Goal: Task Accomplishment & Management: Use online tool/utility

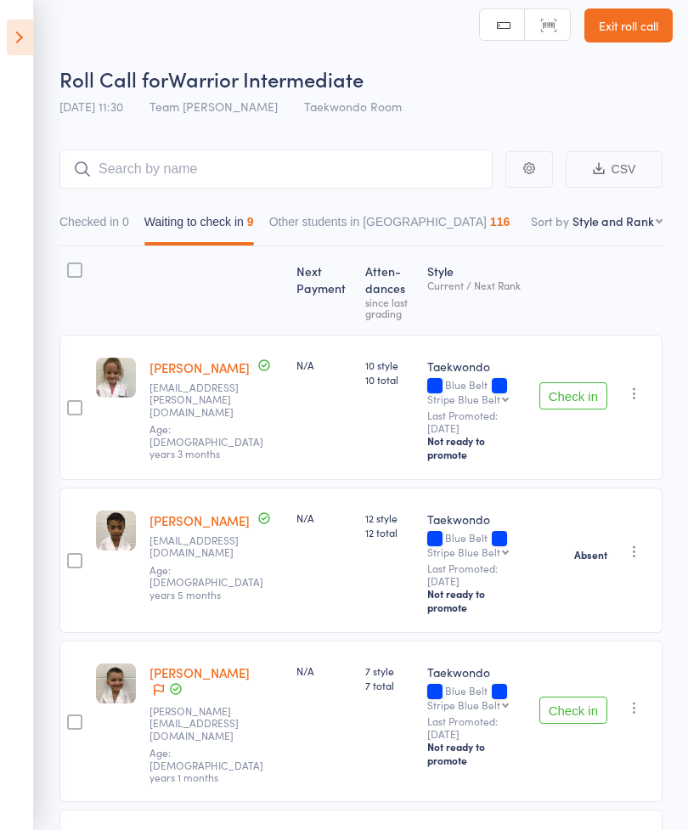
click at [10, 23] on icon at bounding box center [20, 38] width 26 height 36
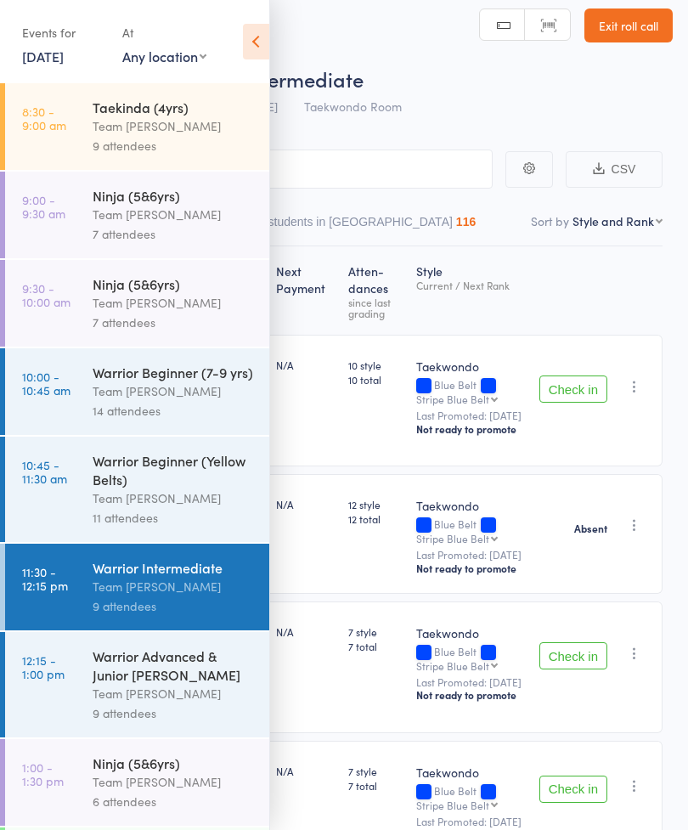
click at [6, 32] on div "Events for 16 Aug, 2025 16 Aug, 2025 August 2025 Sun Mon Tue Wed Thu Fri Sat 31…" at bounding box center [134, 43] width 269 height 86
click at [256, 26] on icon at bounding box center [256, 42] width 26 height 36
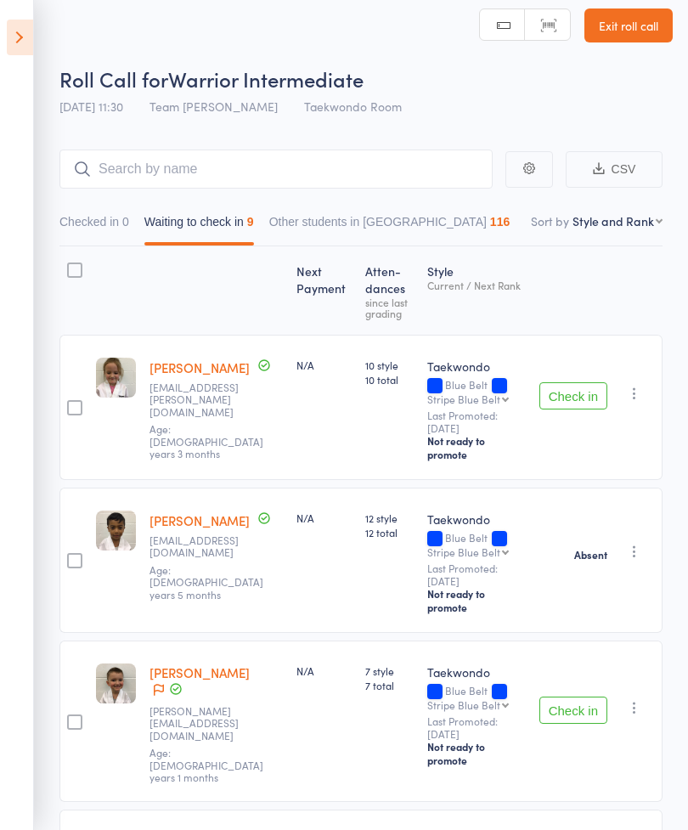
click at [14, 37] on icon at bounding box center [20, 38] width 26 height 36
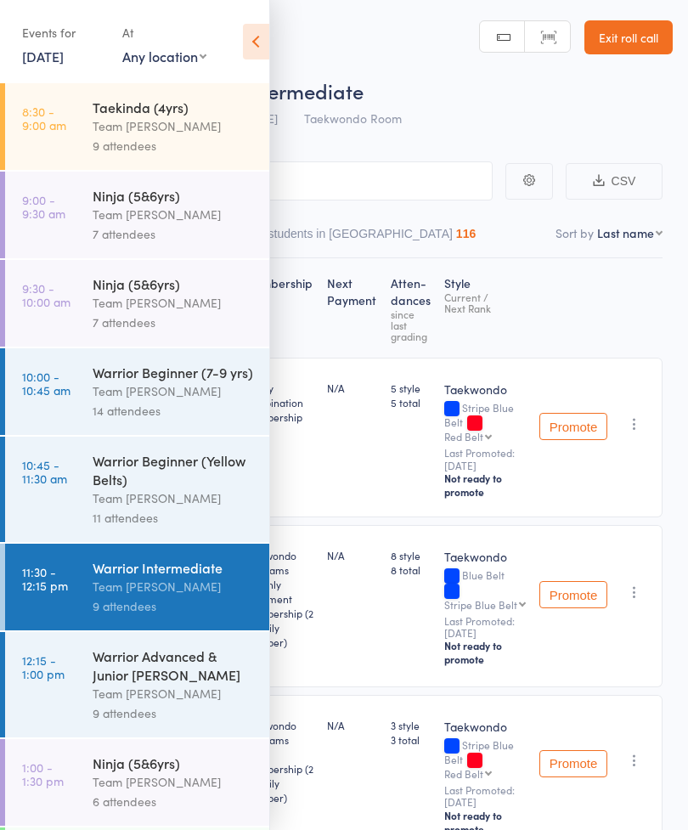
click at [248, 42] on icon at bounding box center [256, 42] width 26 height 36
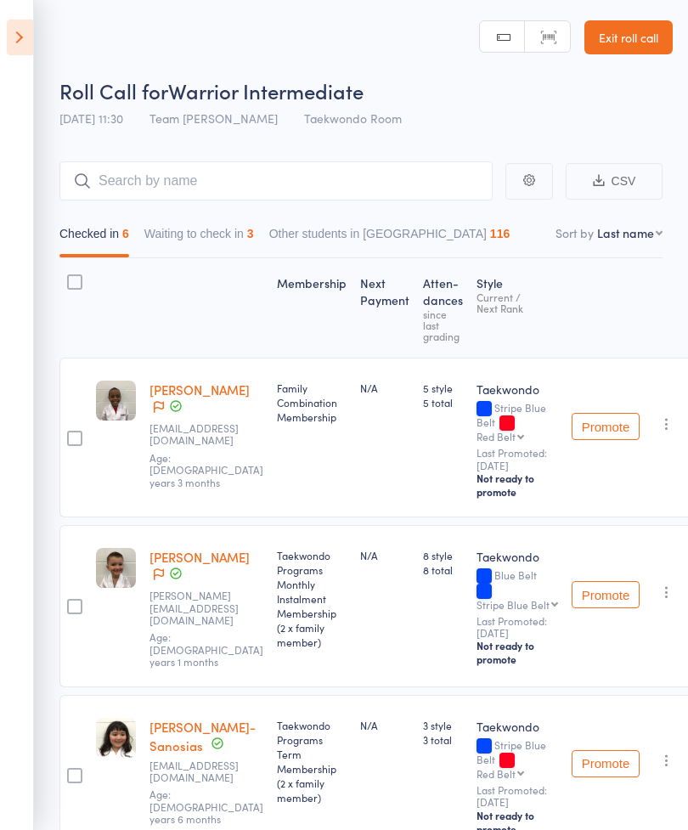
click at [210, 229] on button "Waiting to check in 3" at bounding box center [199, 237] width 110 height 39
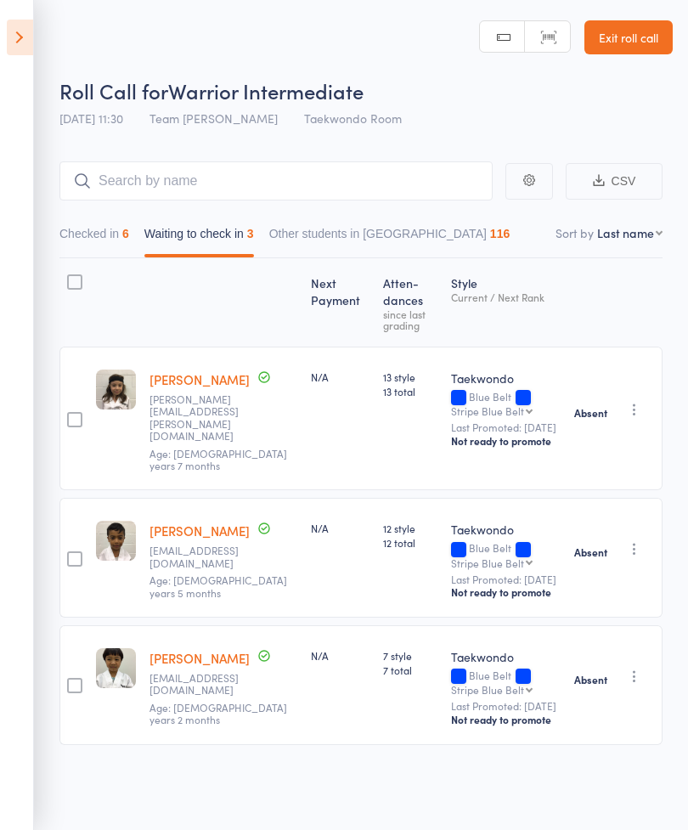
click at [11, 28] on icon at bounding box center [20, 38] width 26 height 36
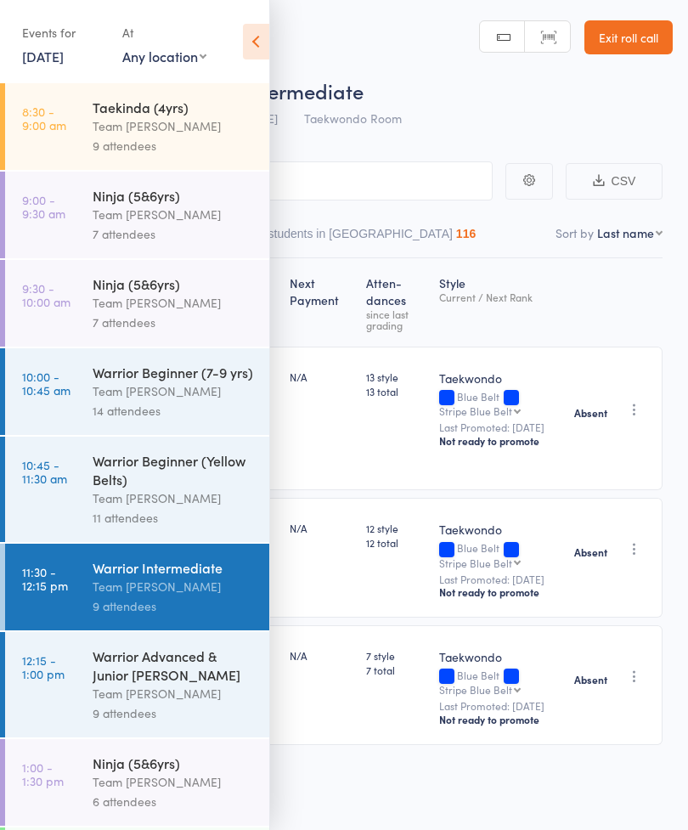
click at [85, 692] on link "12:15 - 1:00 pm Warrior Advanced & Junior Cho Dan Bo Team Carlo Ivanhoe 9 atten…" at bounding box center [137, 684] width 264 height 105
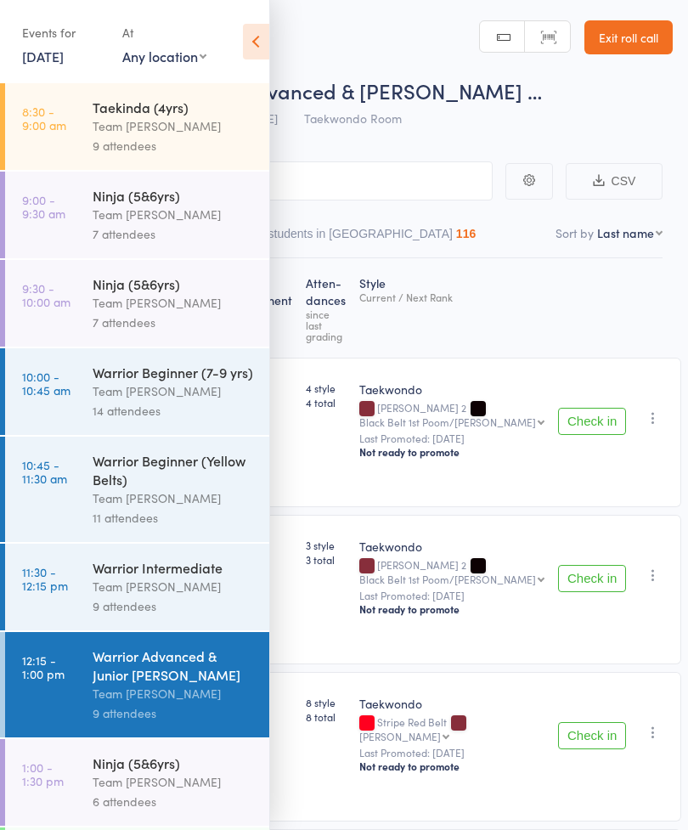
click at [260, 43] on icon at bounding box center [256, 42] width 26 height 36
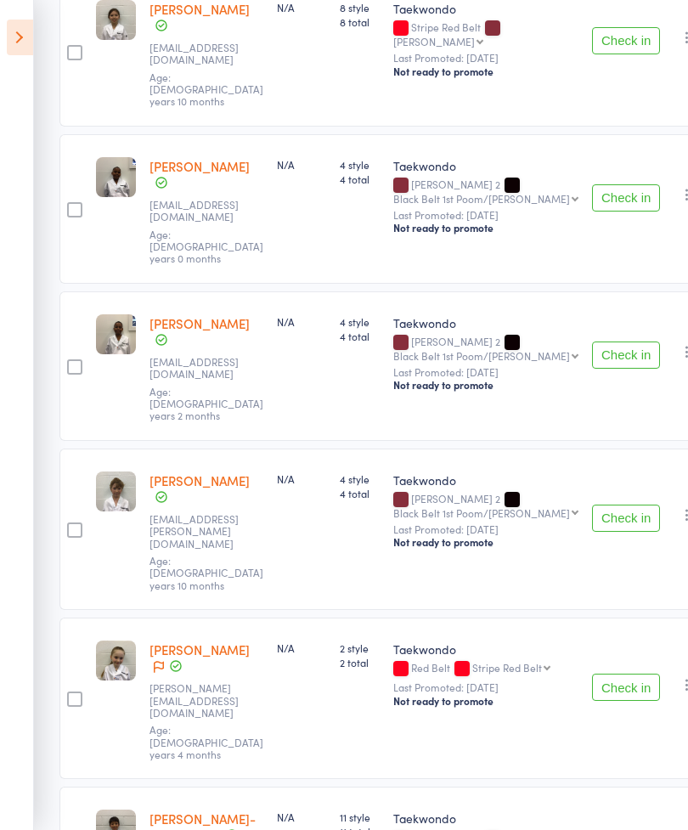
scroll to position [642, 0]
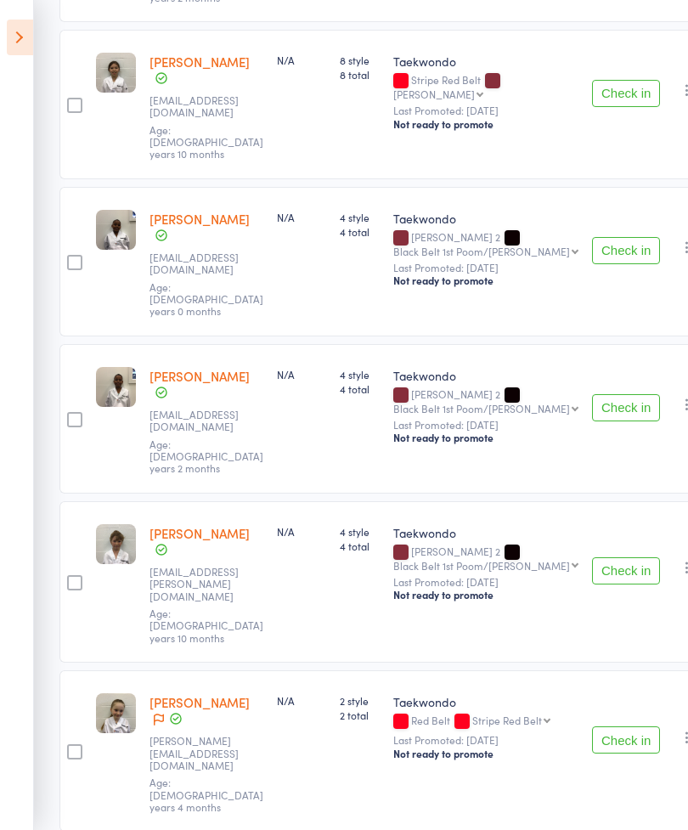
click at [592, 726] on button "Check in" at bounding box center [626, 739] width 68 height 27
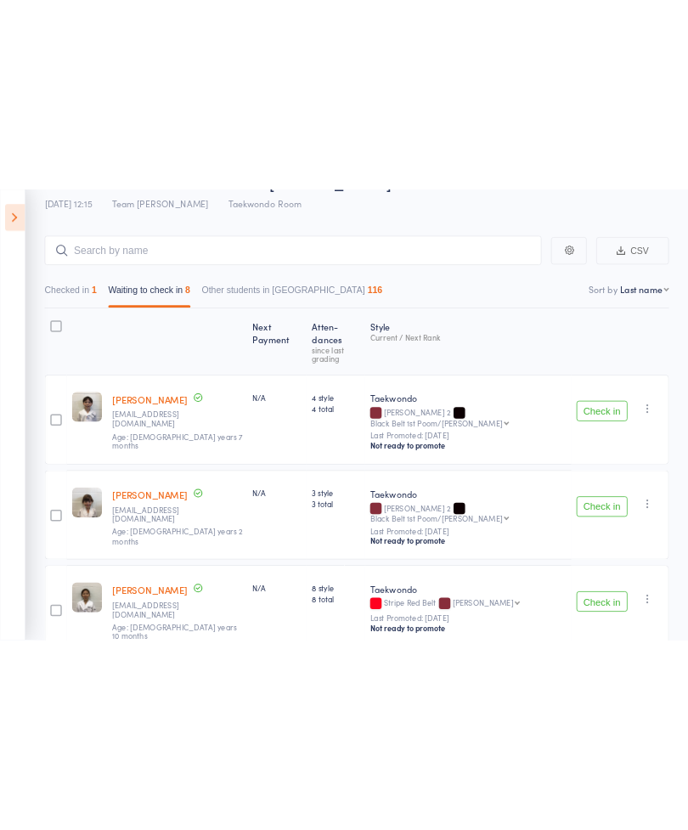
scroll to position [21, 0]
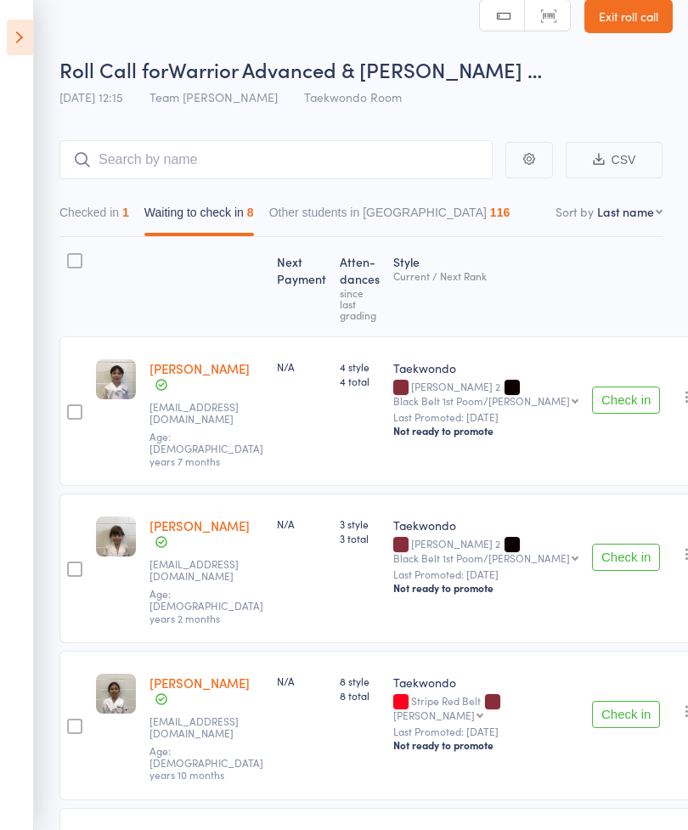
click at [592, 387] on button "Check in" at bounding box center [626, 400] width 68 height 27
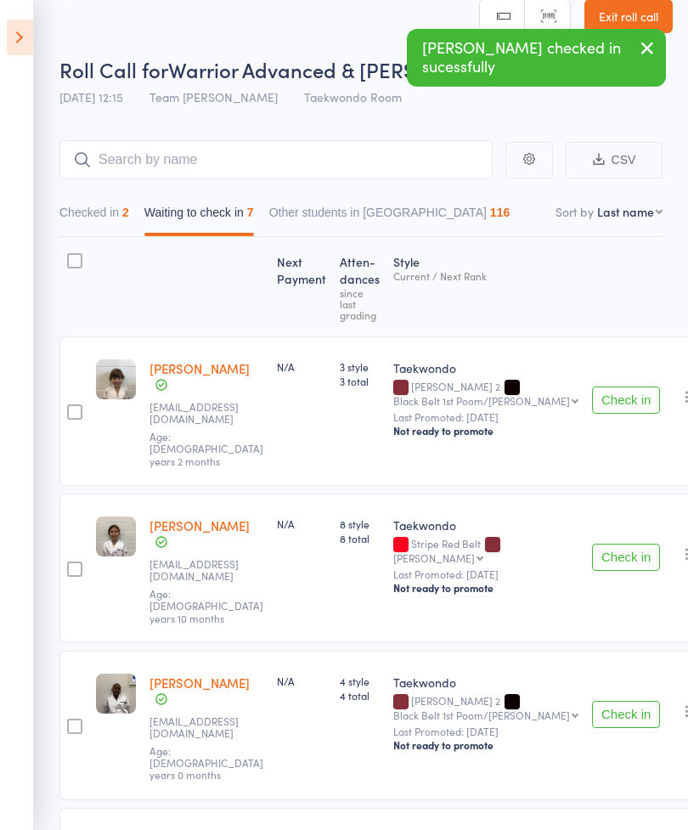
click at [592, 387] on button "Check in" at bounding box center [626, 400] width 68 height 27
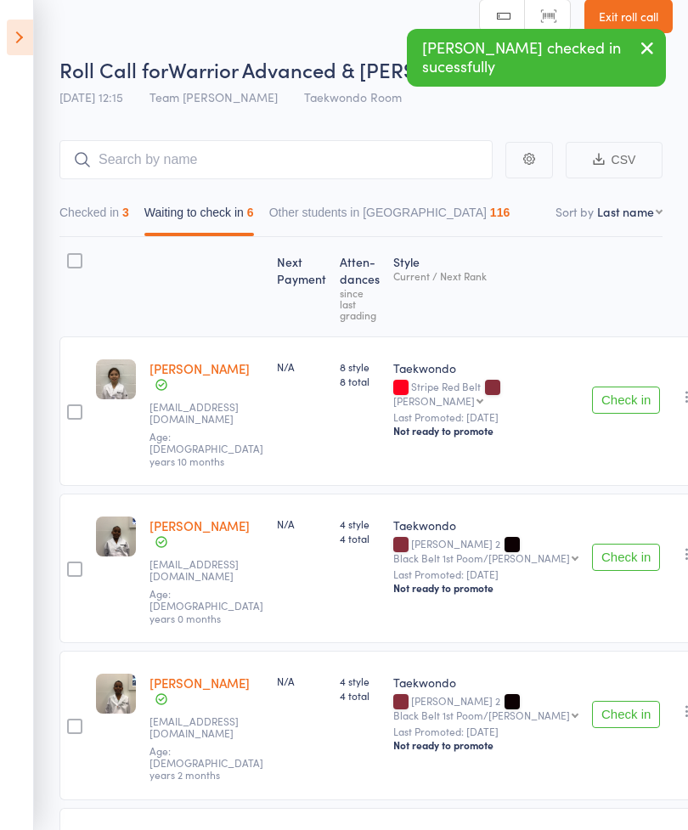
click at [592, 388] on button "Check in" at bounding box center [626, 400] width 68 height 27
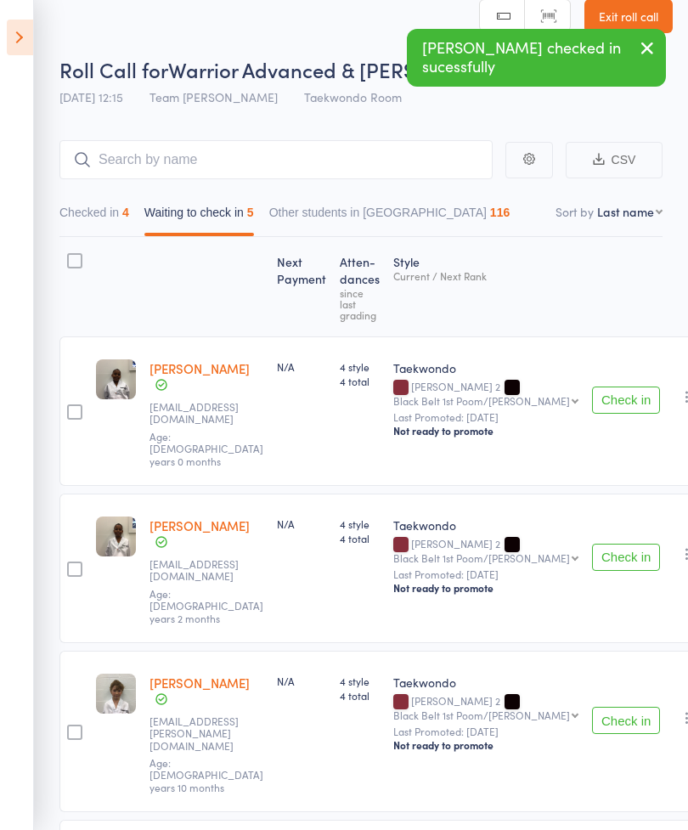
click at [592, 387] on button "Check in" at bounding box center [626, 400] width 68 height 27
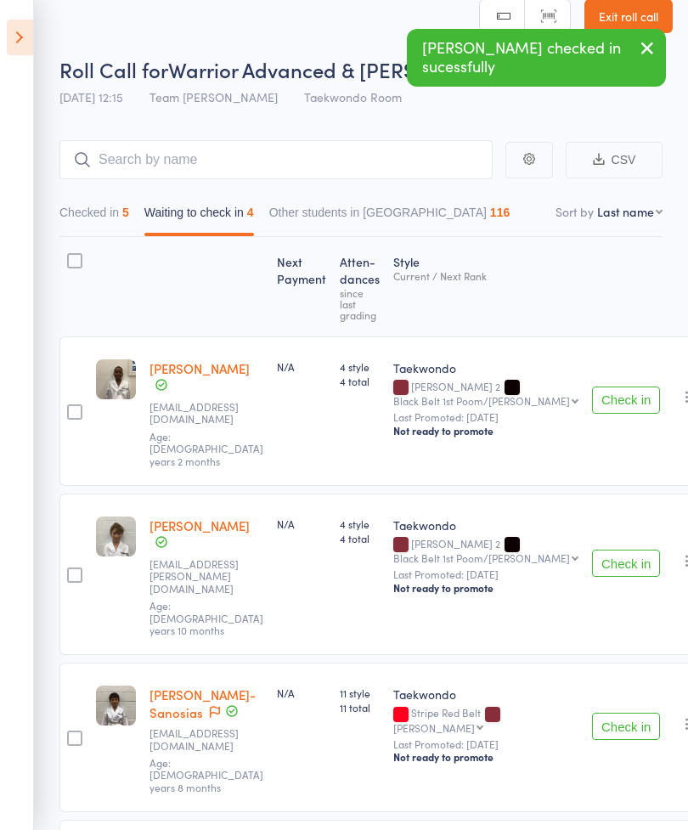
click at [597, 387] on button "Check in" at bounding box center [626, 400] width 68 height 27
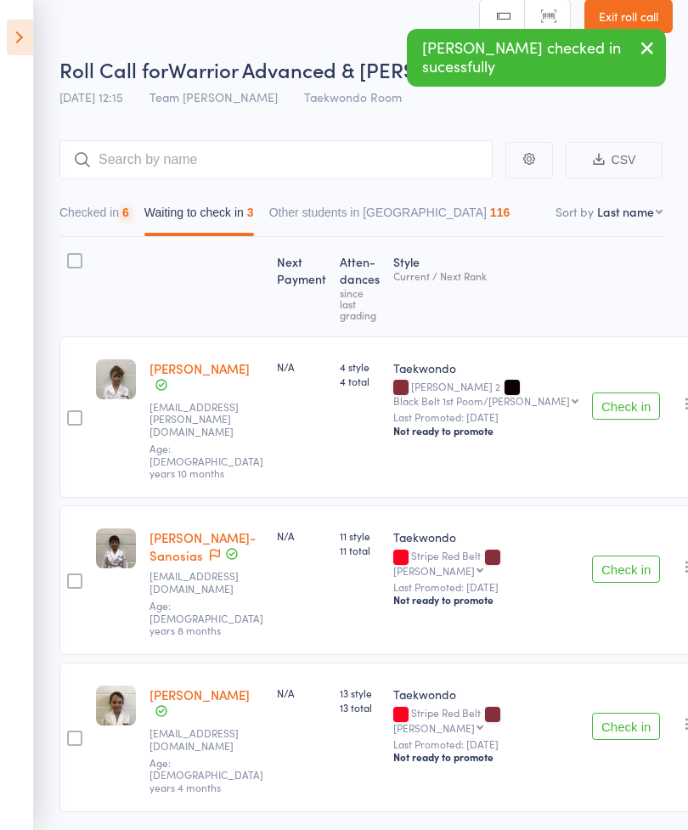
scroll to position [12, 0]
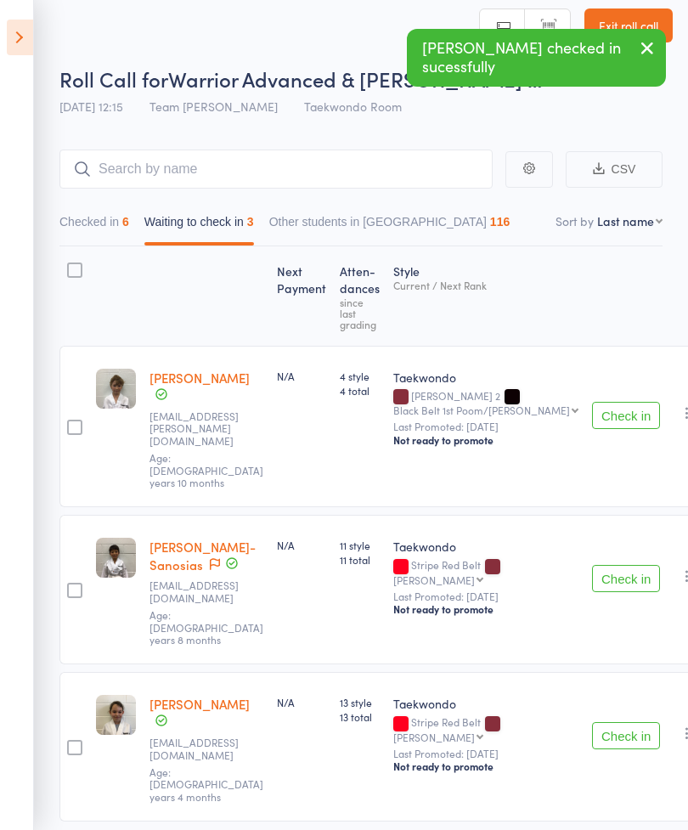
click at [592, 402] on button "Check in" at bounding box center [626, 415] width 68 height 27
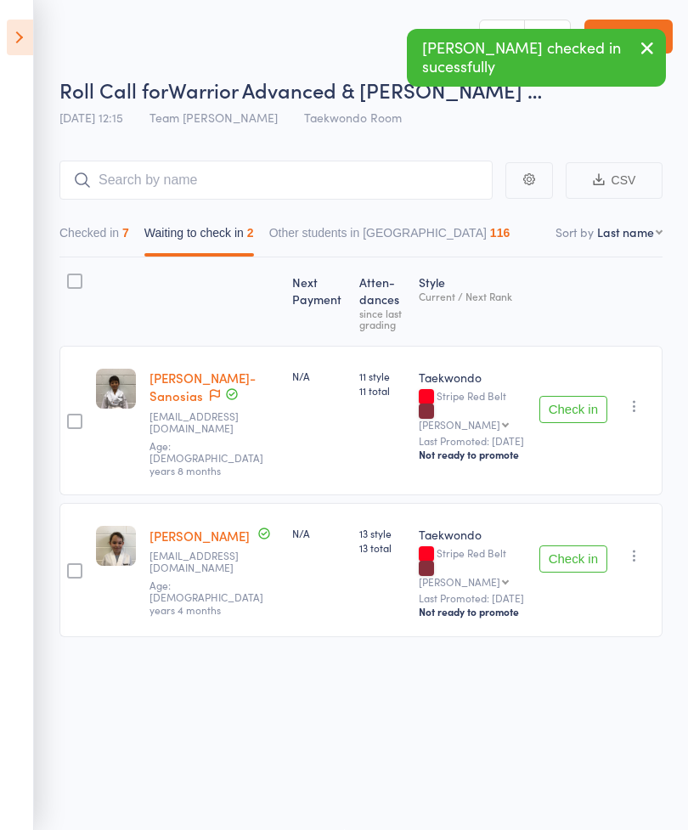
click at [583, 398] on button "Check in" at bounding box center [574, 409] width 68 height 27
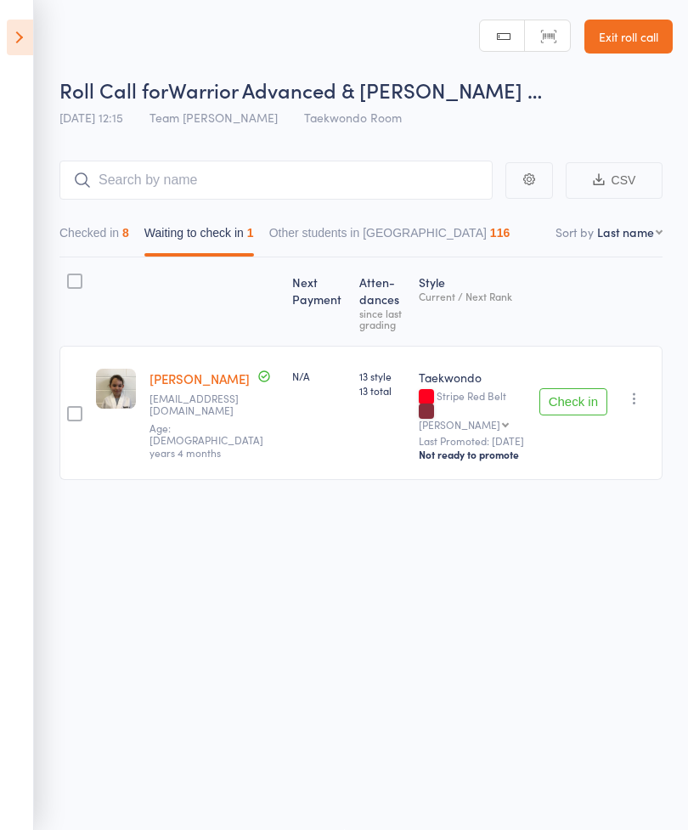
click at [587, 388] on button "Check in" at bounding box center [574, 401] width 68 height 27
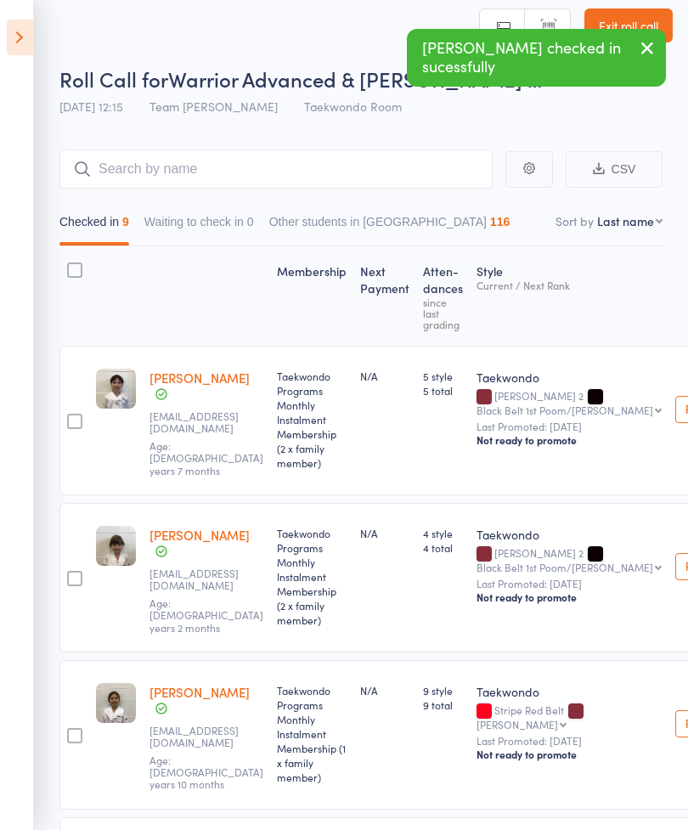
click at [229, 225] on button "Waiting to check in 0" at bounding box center [199, 225] width 110 height 39
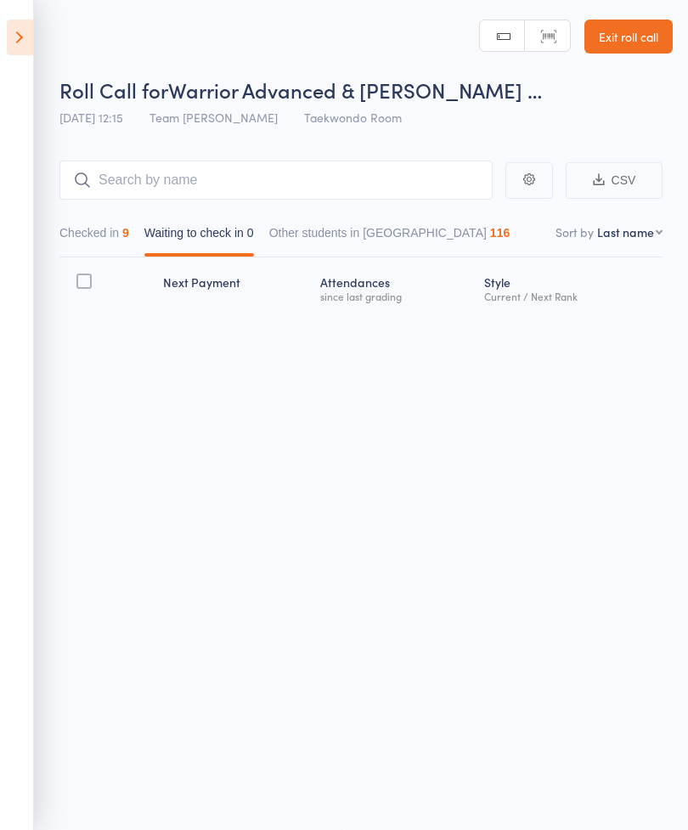
click at [7, 33] on icon at bounding box center [20, 38] width 26 height 36
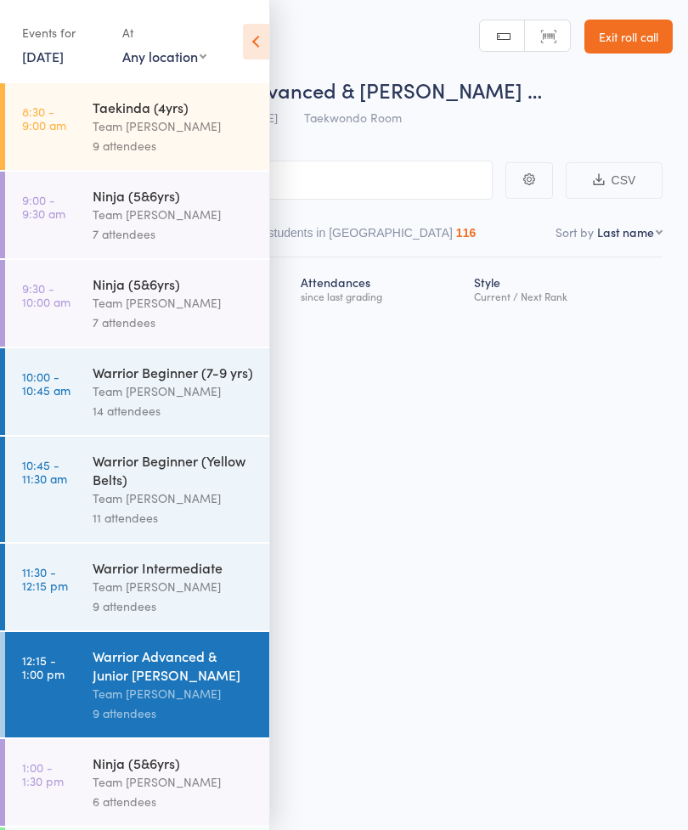
click at [260, 39] on icon at bounding box center [256, 42] width 26 height 36
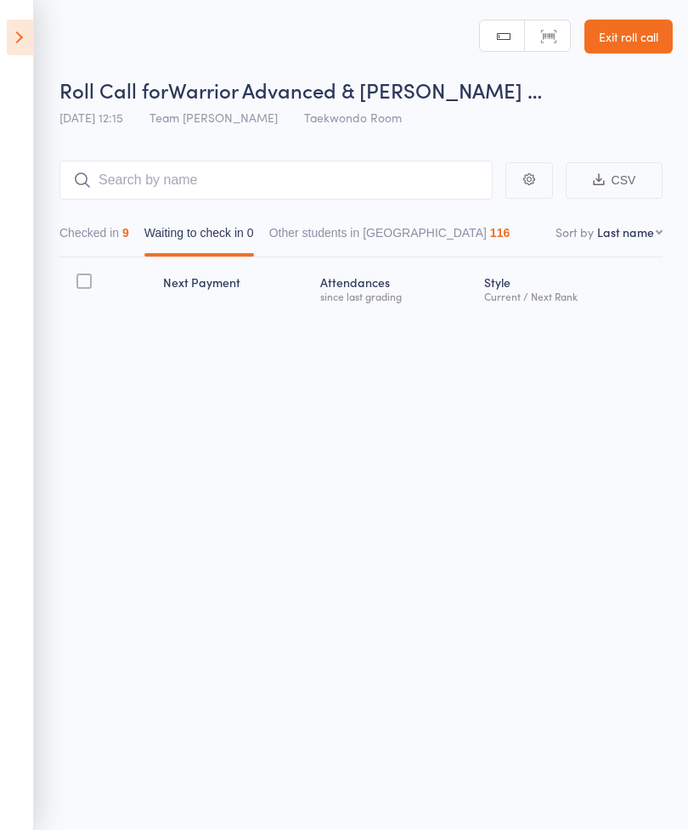
click at [638, 33] on link "Exit roll call" at bounding box center [629, 37] width 88 height 34
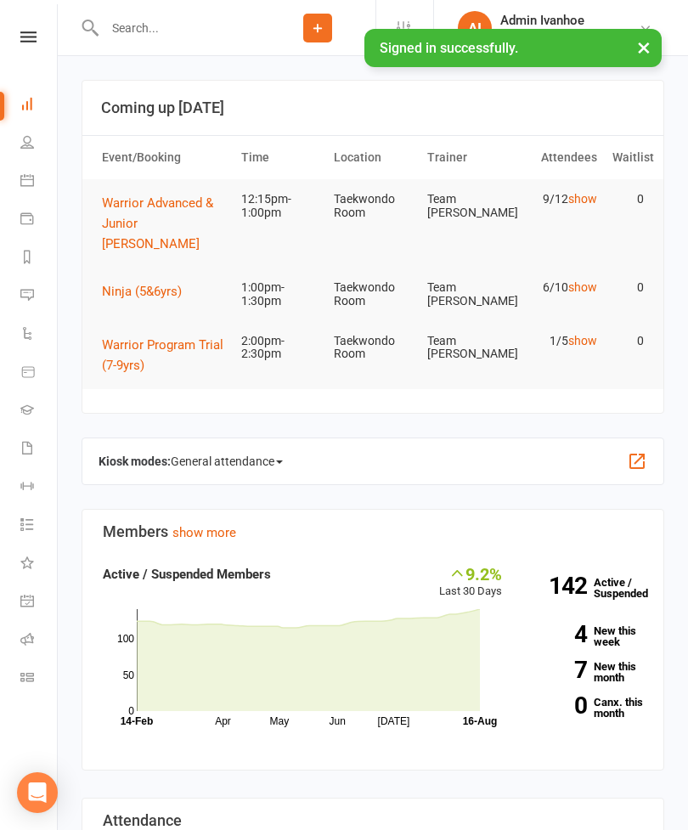
click at [20, 42] on icon at bounding box center [28, 36] width 16 height 11
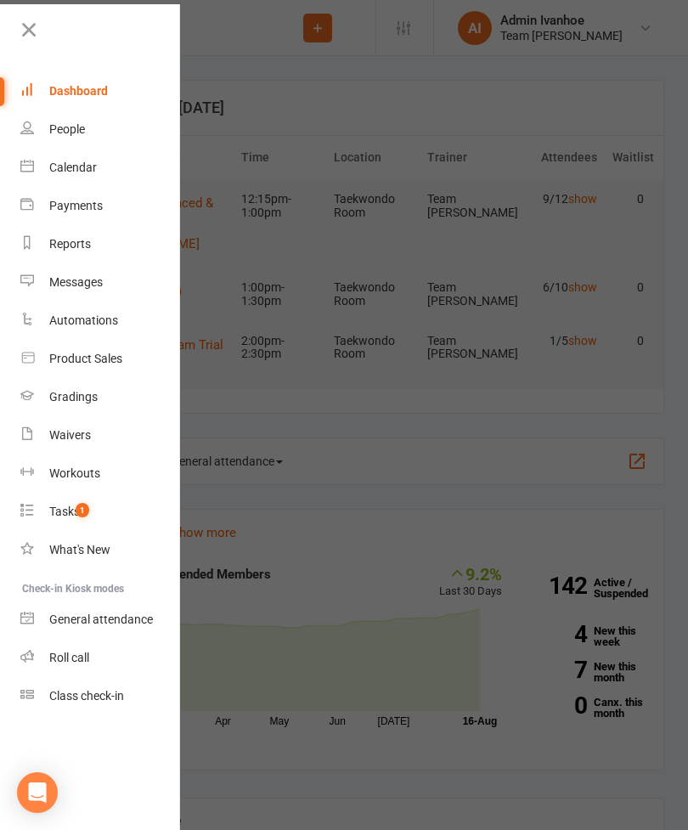
click at [73, 161] on div "Calendar" at bounding box center [73, 168] width 48 height 14
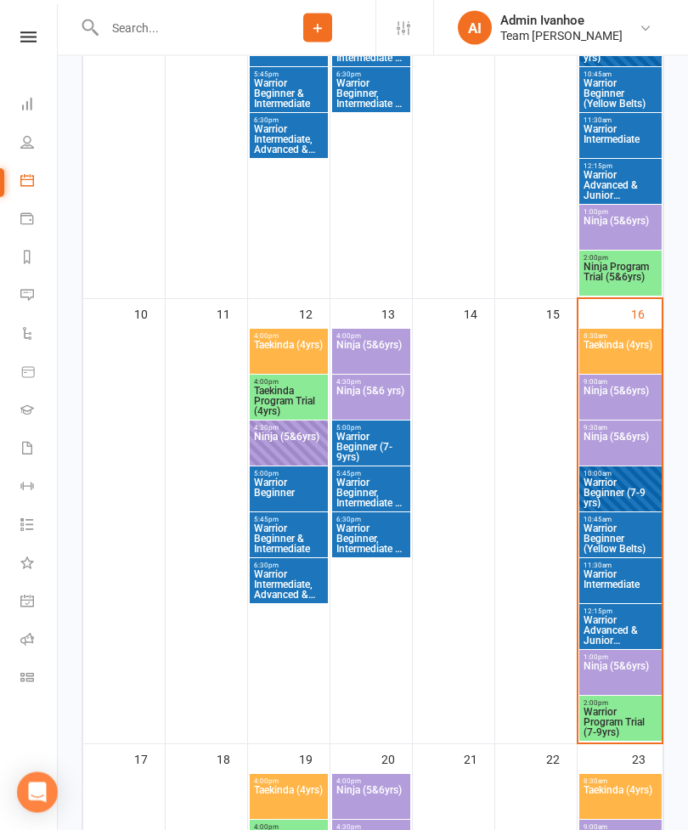
scroll to position [1139, 0]
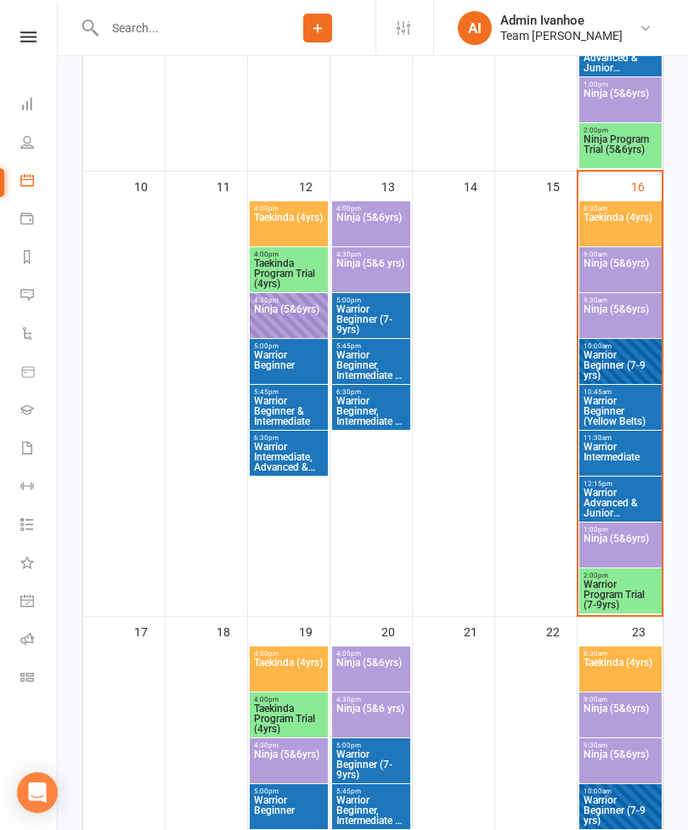
click at [622, 219] on span "Taekinda (4yrs)" at bounding box center [621, 227] width 76 height 31
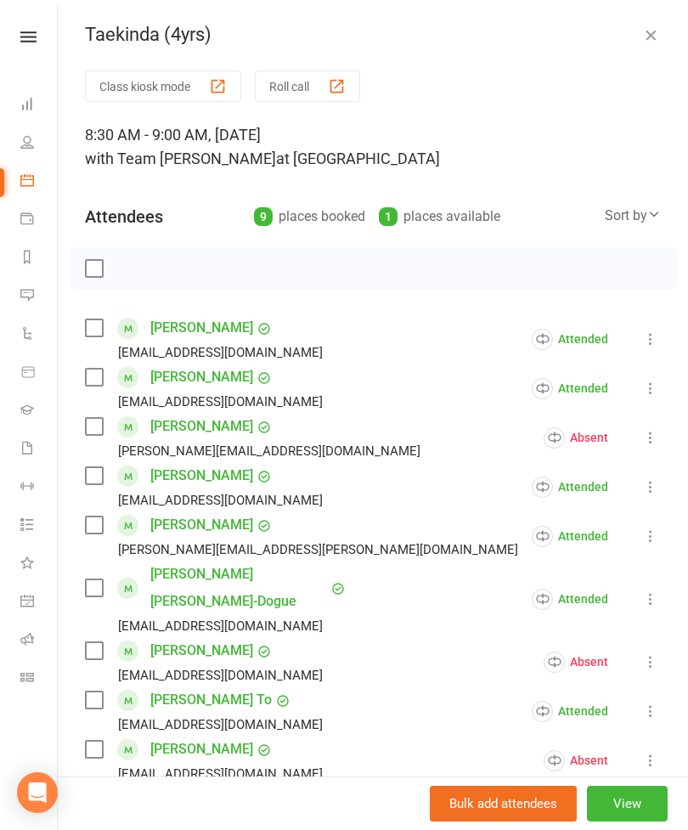
click at [339, 76] on button "Roll call" at bounding box center [307, 86] width 105 height 31
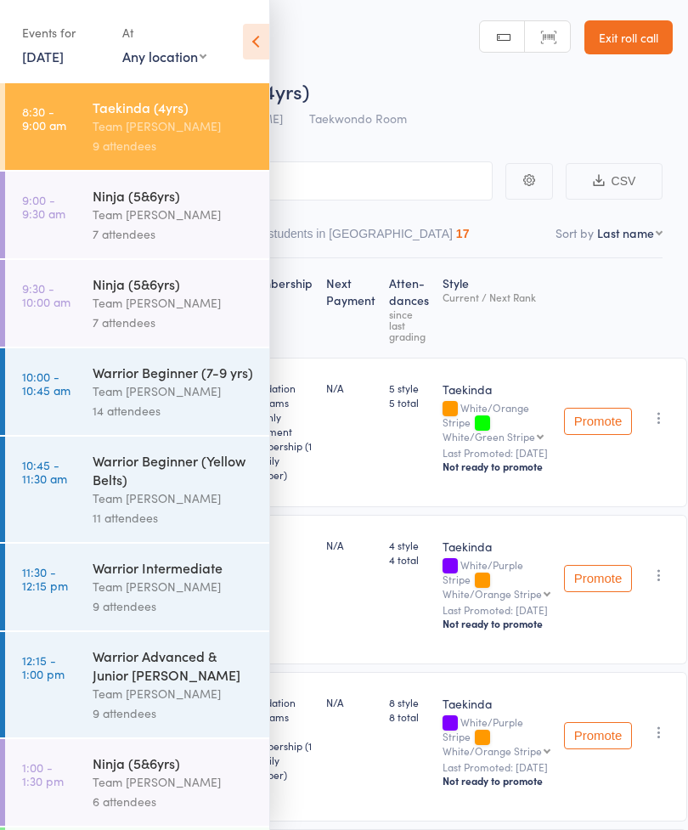
click at [240, 38] on div "Events for [DATE] [DATE] [DATE] Sun Mon Tue Wed Thu Fri Sat 31 27 28 29 30 31 0…" at bounding box center [134, 43] width 269 height 86
click at [267, 33] on icon at bounding box center [256, 42] width 26 height 36
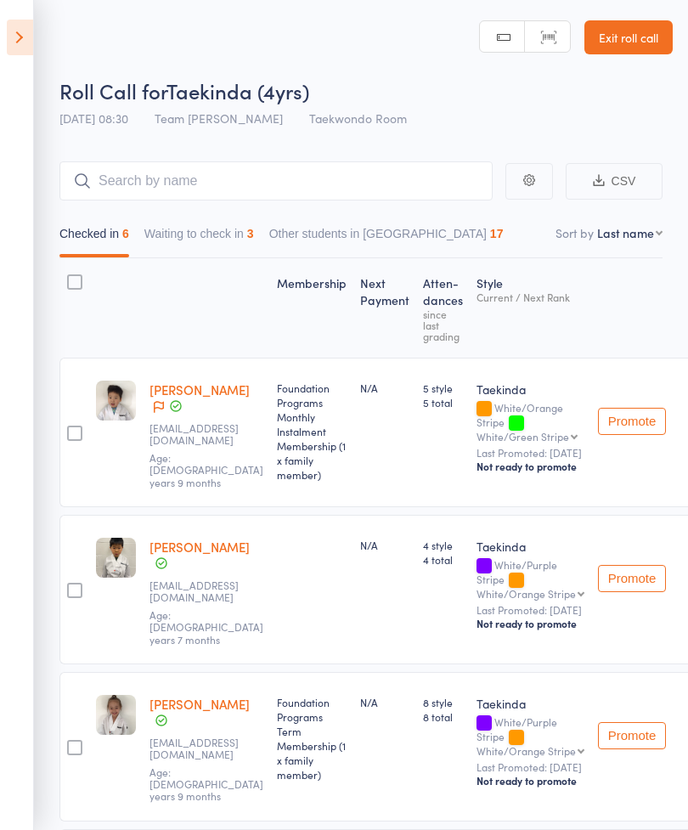
click at [232, 228] on button "Waiting to check in 3" at bounding box center [199, 237] width 110 height 39
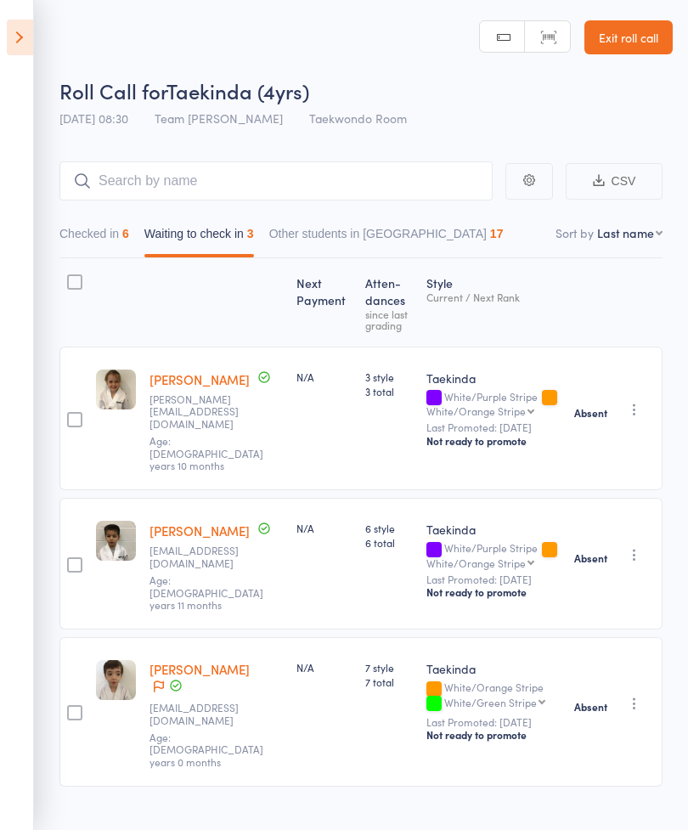
click at [24, 39] on icon at bounding box center [20, 38] width 26 height 36
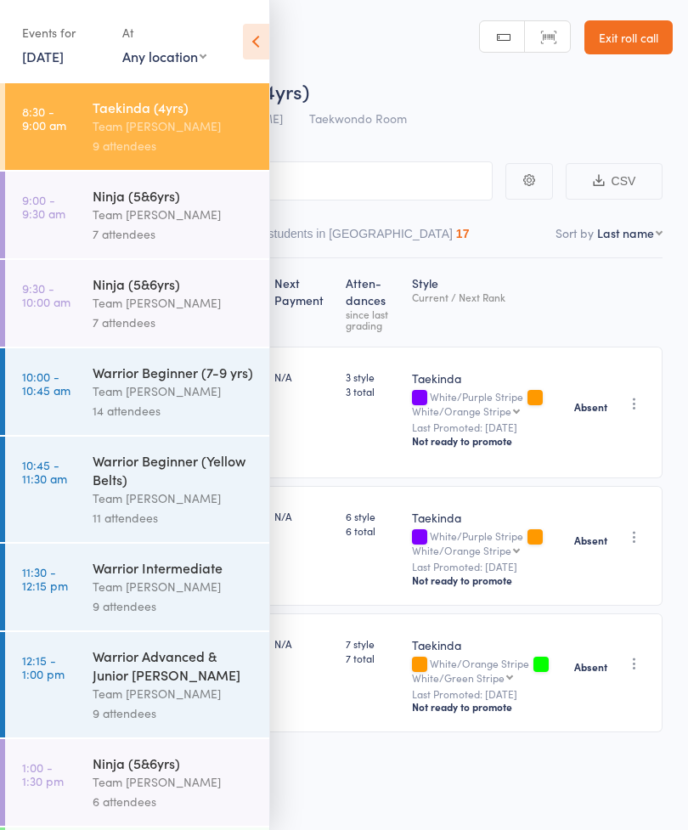
click at [213, 222] on div "Team [PERSON_NAME]" at bounding box center [174, 215] width 162 height 20
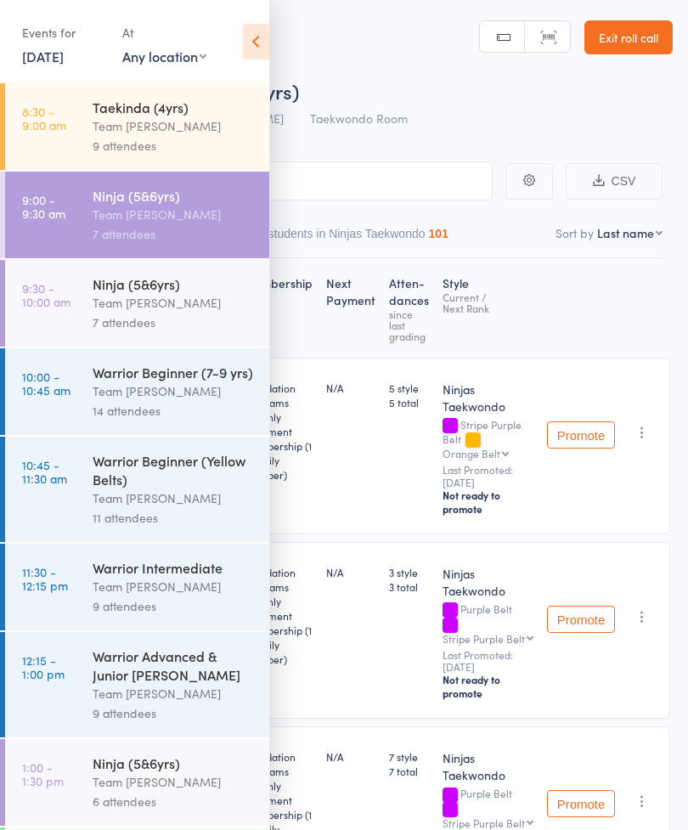
click at [248, 45] on icon at bounding box center [256, 42] width 26 height 36
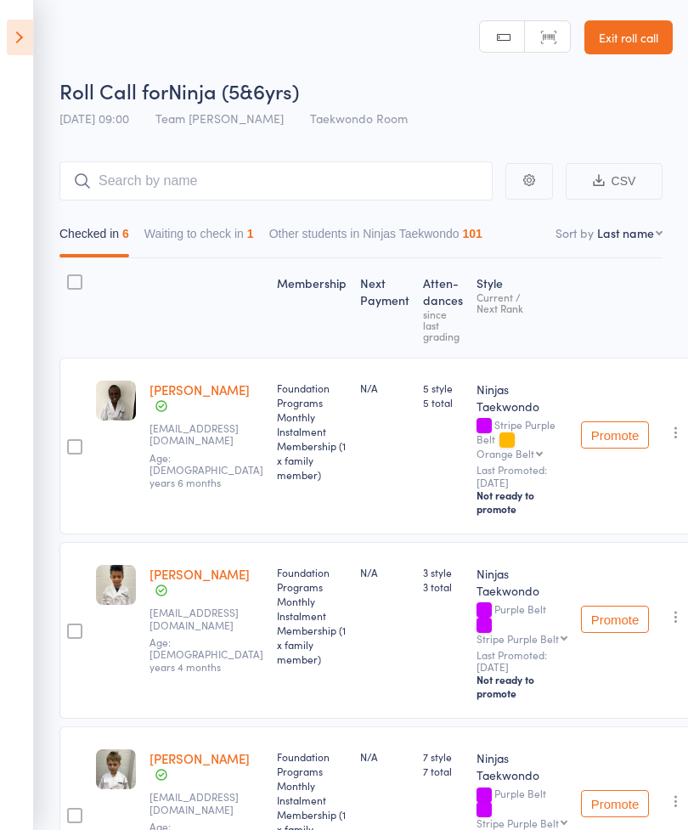
click at [249, 231] on button "Waiting to check in 1" at bounding box center [199, 237] width 110 height 39
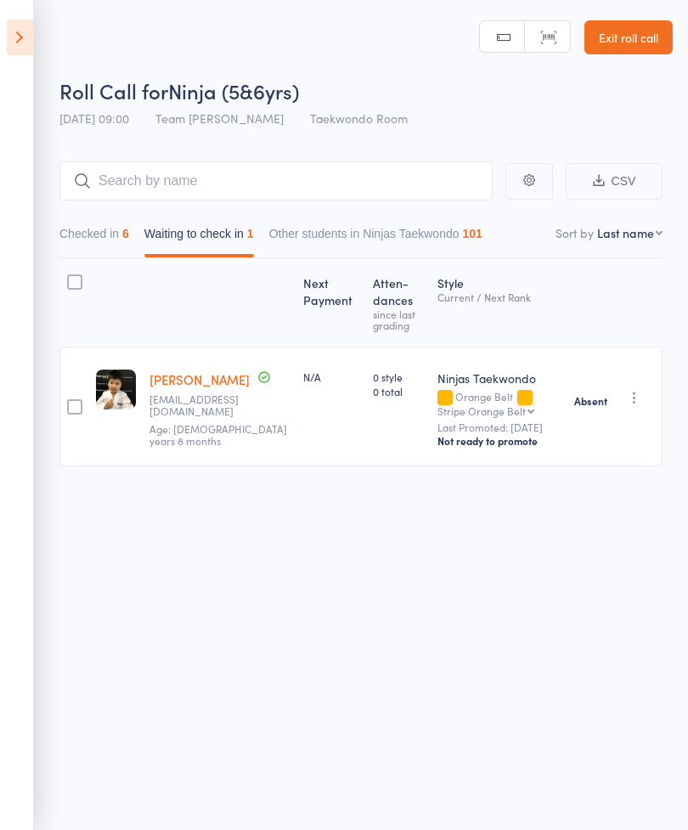
click at [9, 27] on icon at bounding box center [20, 38] width 26 height 36
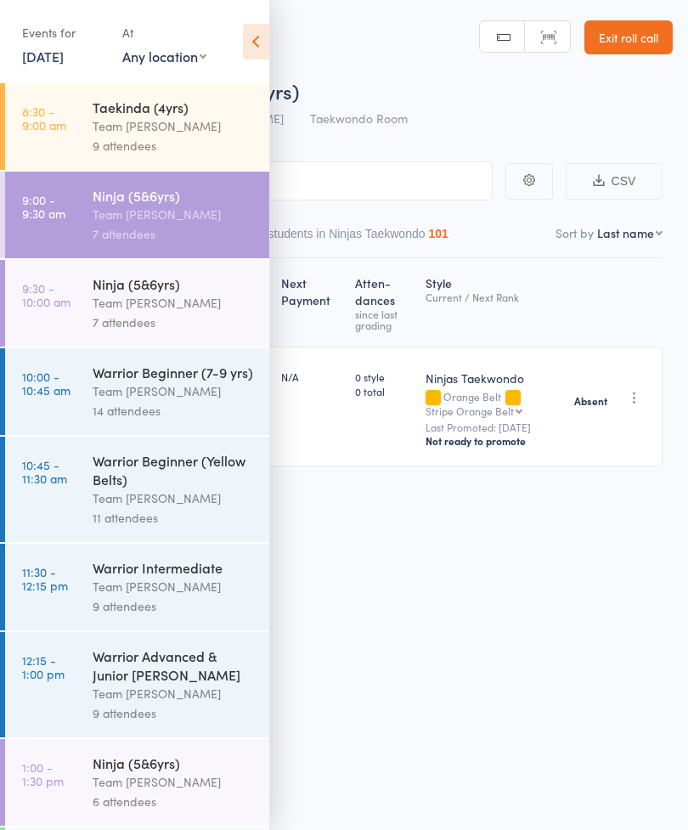
click at [127, 312] on div "Team [PERSON_NAME]" at bounding box center [174, 303] width 162 height 20
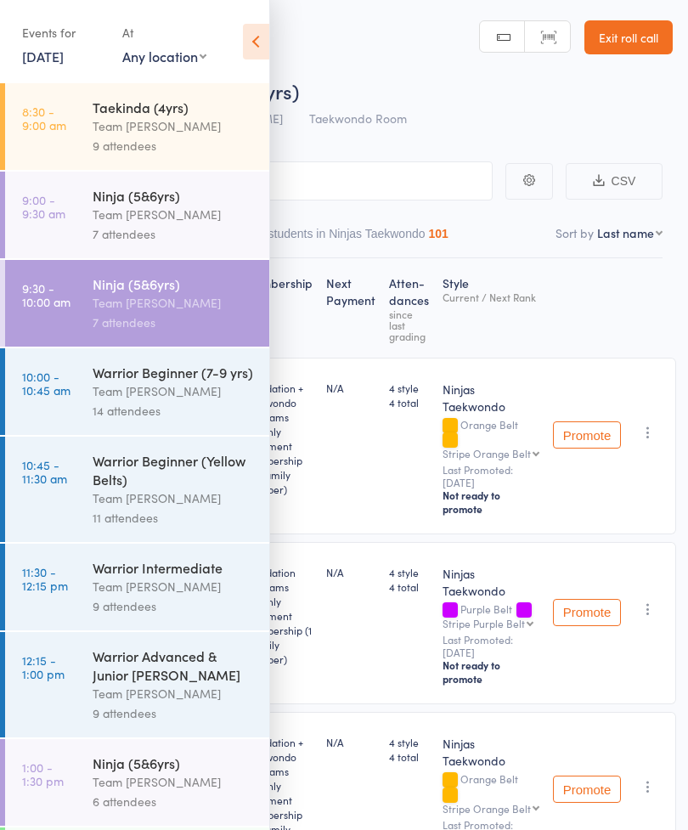
click at [255, 43] on icon at bounding box center [256, 42] width 26 height 36
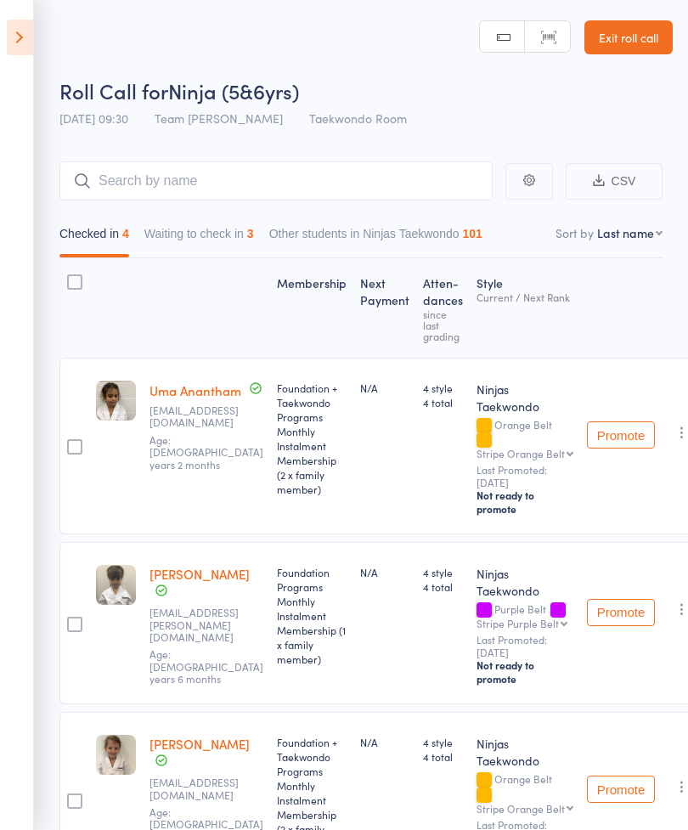
click at [213, 239] on button "Waiting to check in 3" at bounding box center [199, 237] width 110 height 39
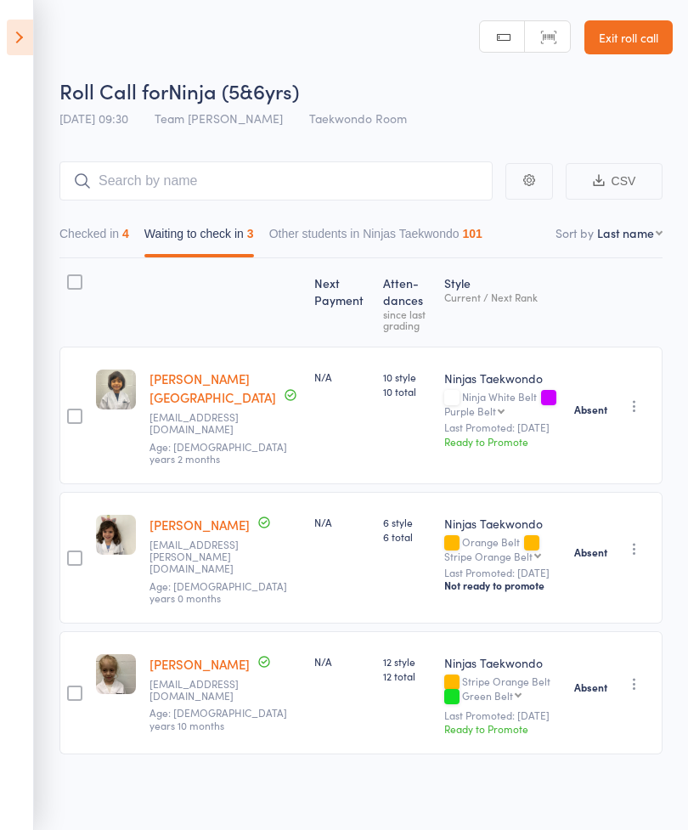
click at [27, 34] on icon at bounding box center [20, 38] width 26 height 36
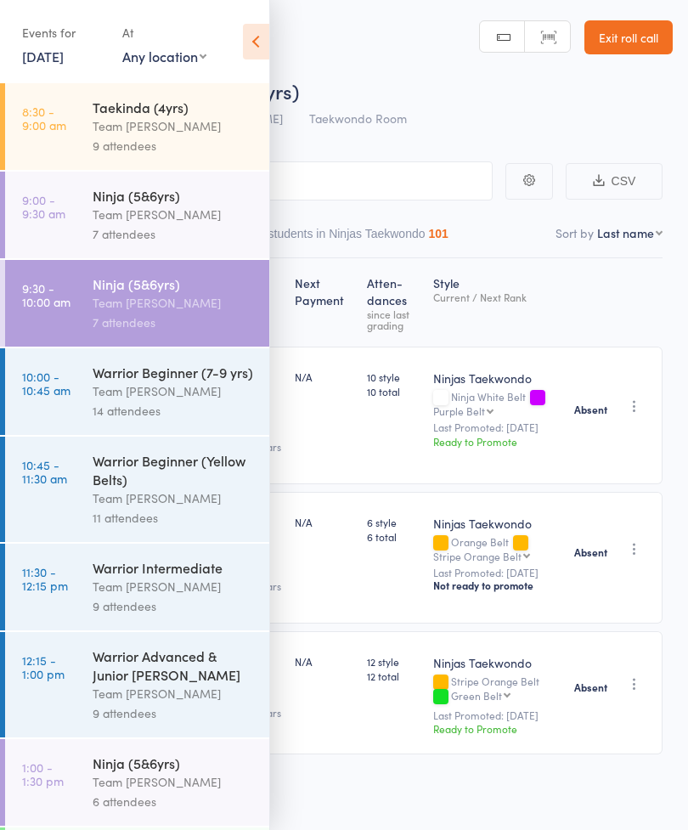
click at [151, 390] on div "Team [PERSON_NAME]" at bounding box center [174, 392] width 162 height 20
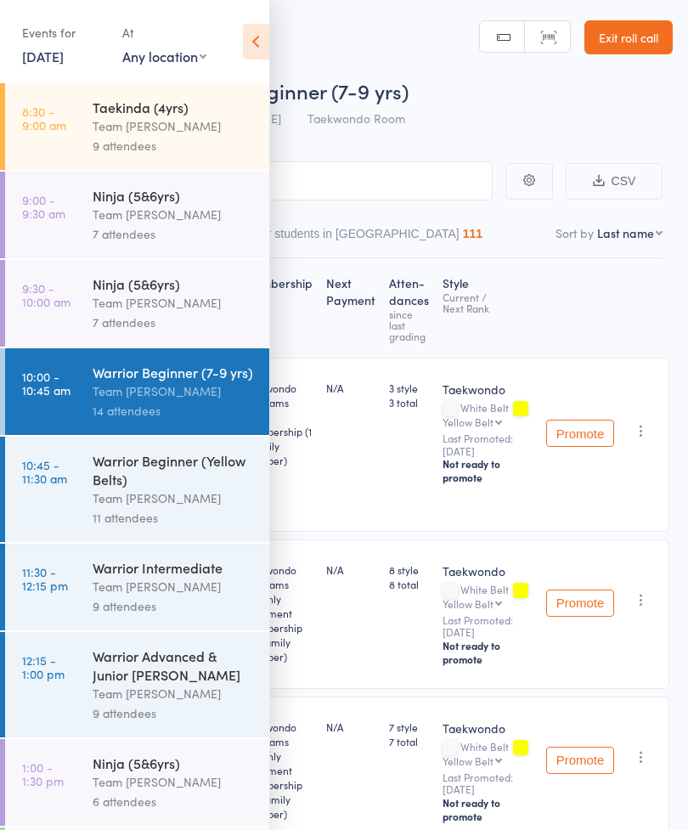
click at [266, 42] on icon at bounding box center [256, 42] width 26 height 36
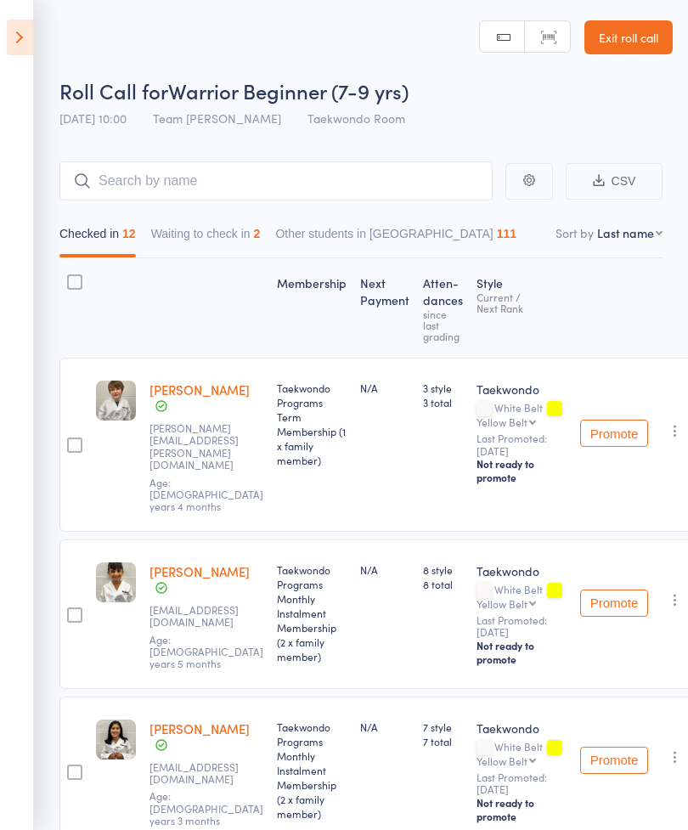
click at [247, 236] on button "Waiting to check in 2" at bounding box center [206, 237] width 110 height 39
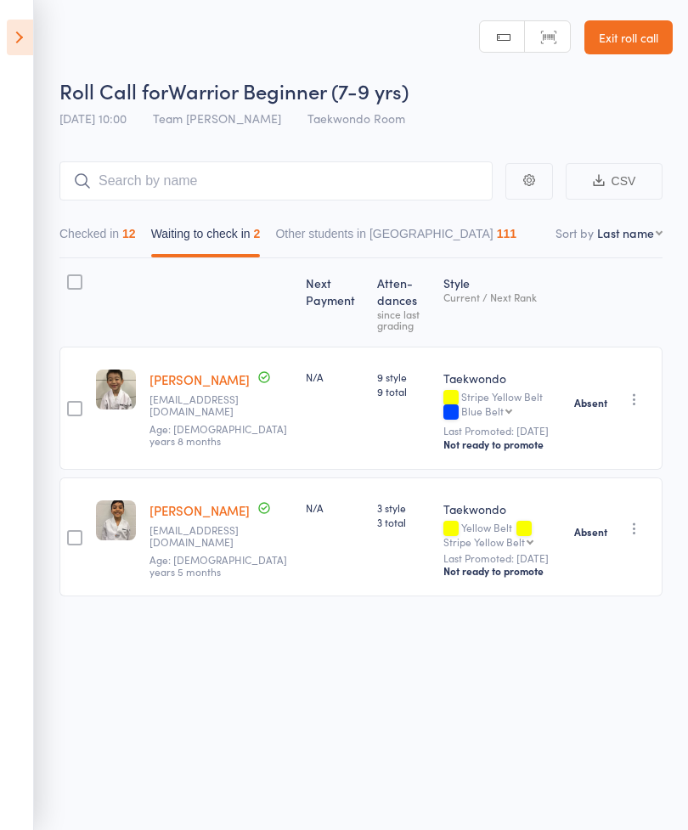
click at [20, 31] on icon at bounding box center [20, 38] width 26 height 36
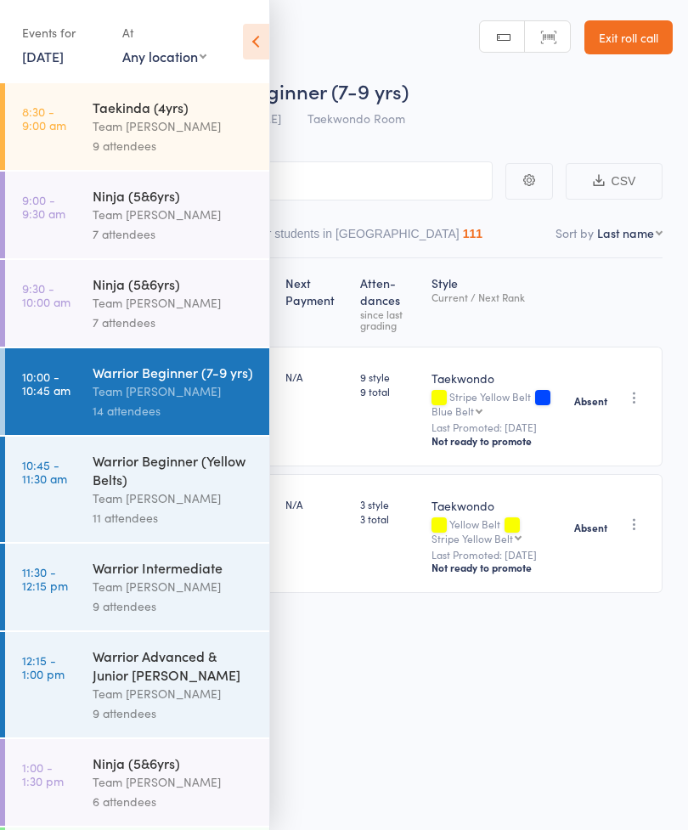
click at [164, 489] on div "Warrior Beginner (Yellow Belts)" at bounding box center [174, 469] width 162 height 37
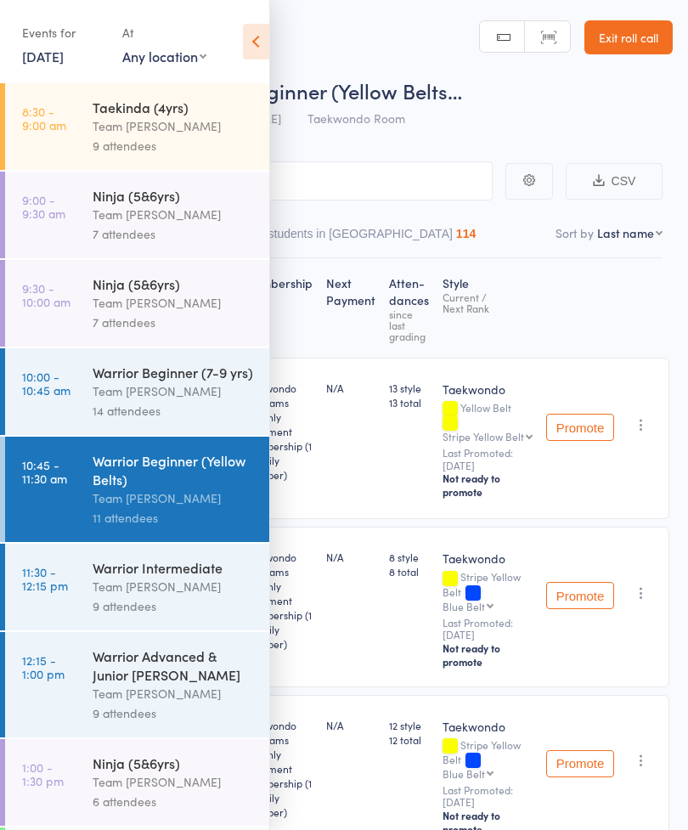
click at [263, 40] on icon at bounding box center [256, 42] width 26 height 36
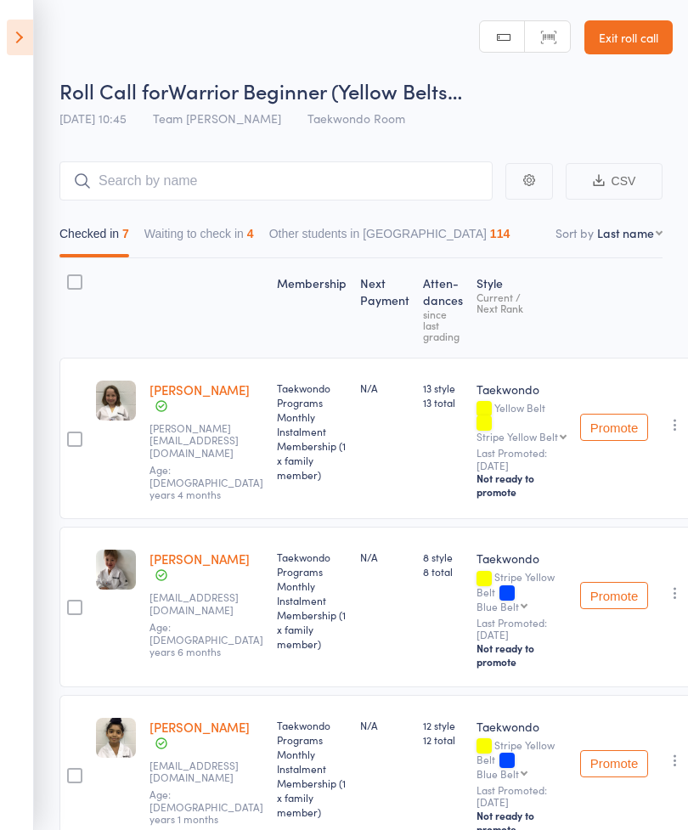
click at [196, 225] on button "Waiting to check in 4" at bounding box center [199, 237] width 110 height 39
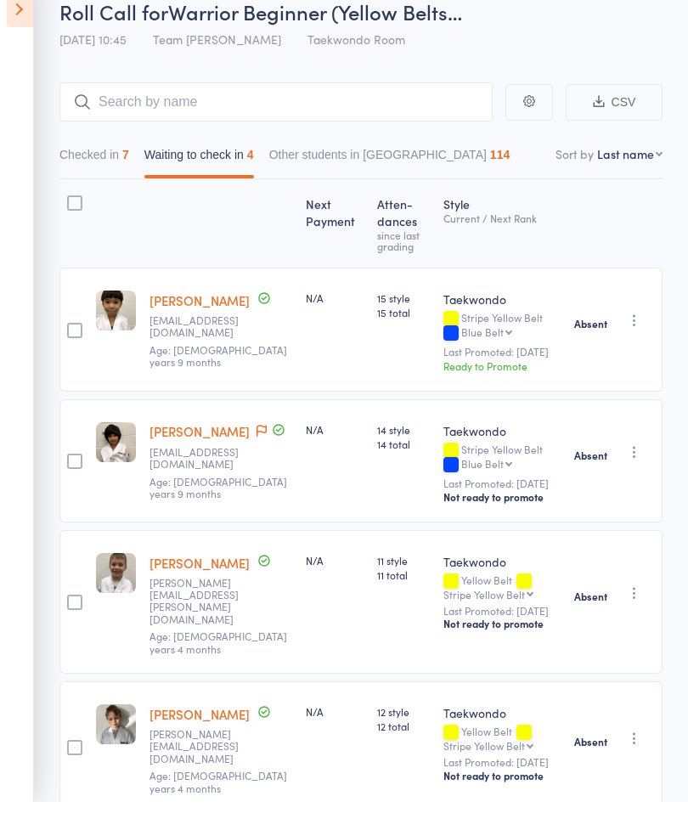
scroll to position [43, 0]
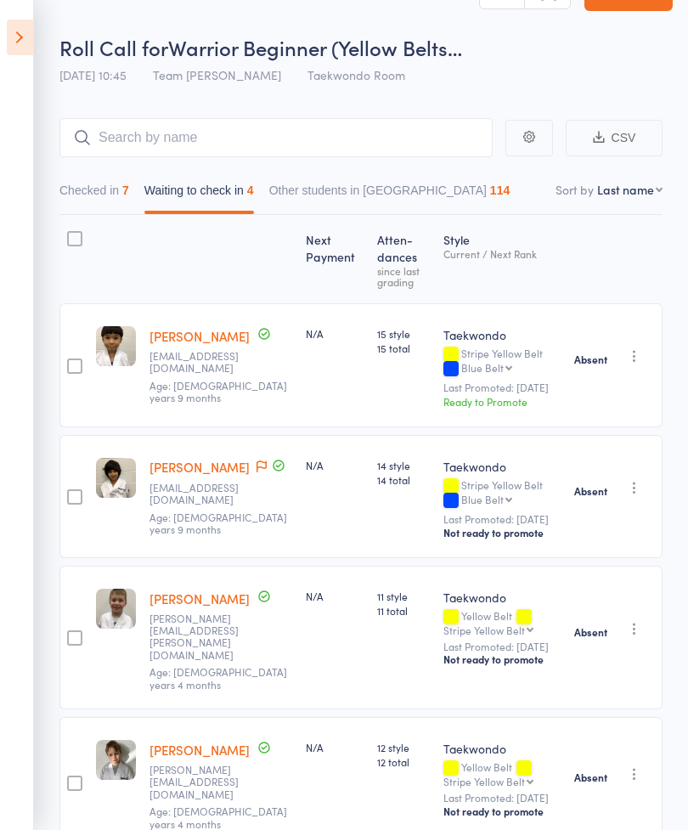
click at [27, 37] on icon at bounding box center [20, 38] width 26 height 36
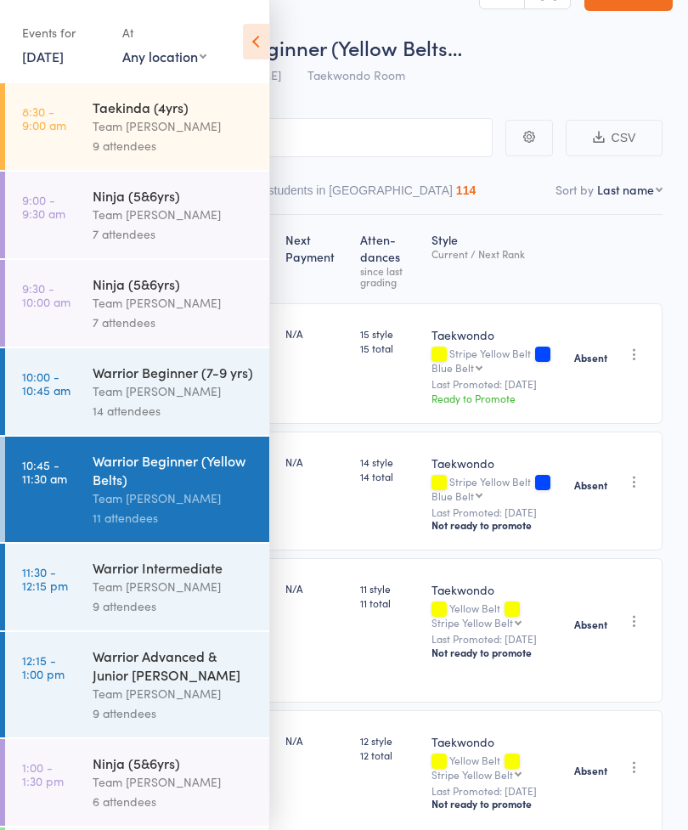
click at [180, 591] on div "Team [PERSON_NAME]" at bounding box center [174, 587] width 162 height 20
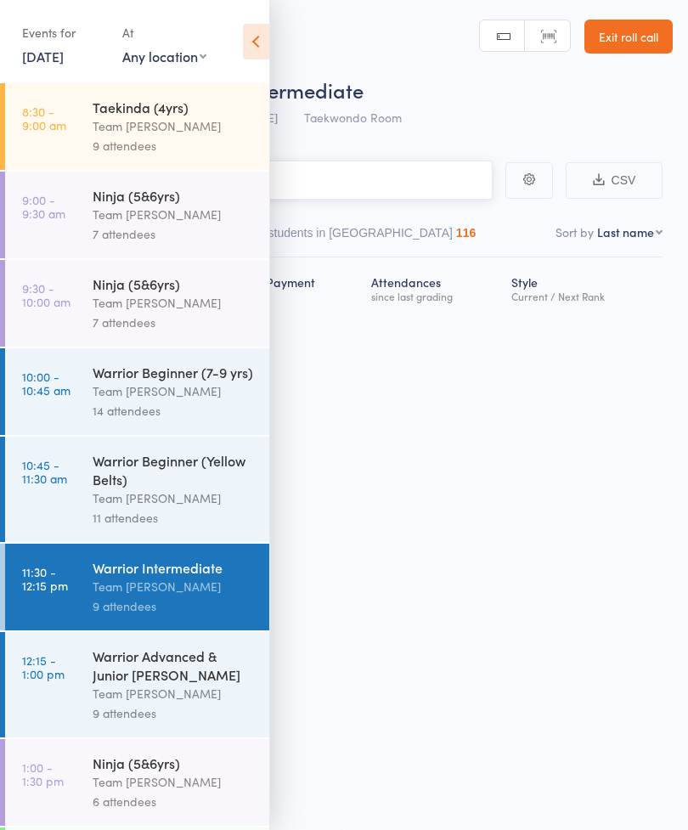
scroll to position [12, 0]
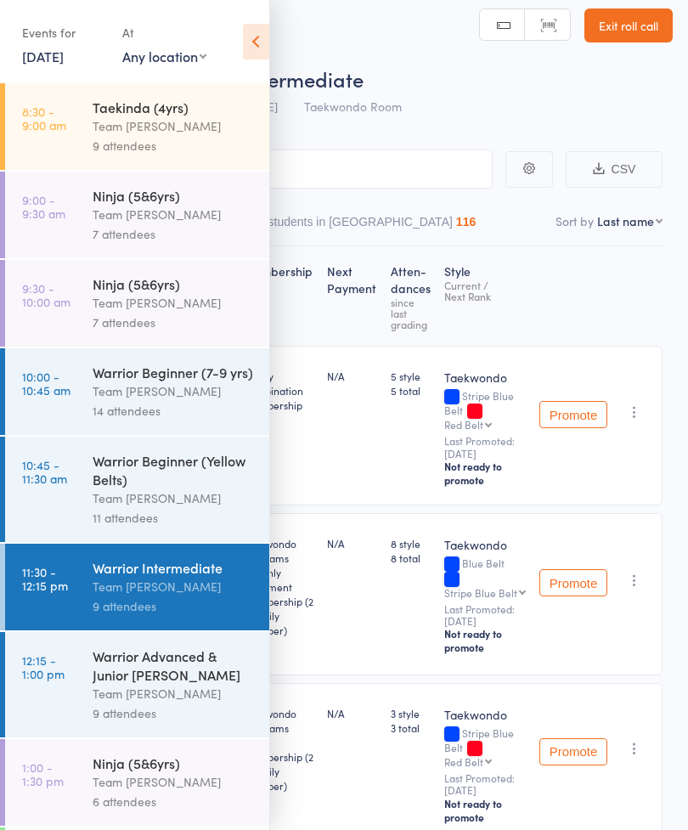
click at [243, 52] on icon at bounding box center [256, 42] width 26 height 36
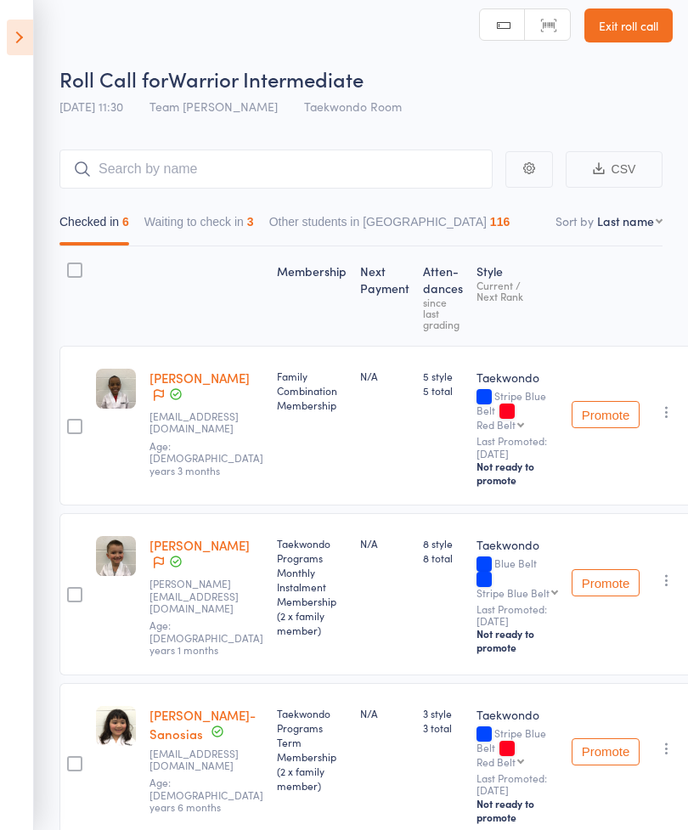
click at [238, 218] on button "Waiting to check in 3" at bounding box center [199, 225] width 110 height 39
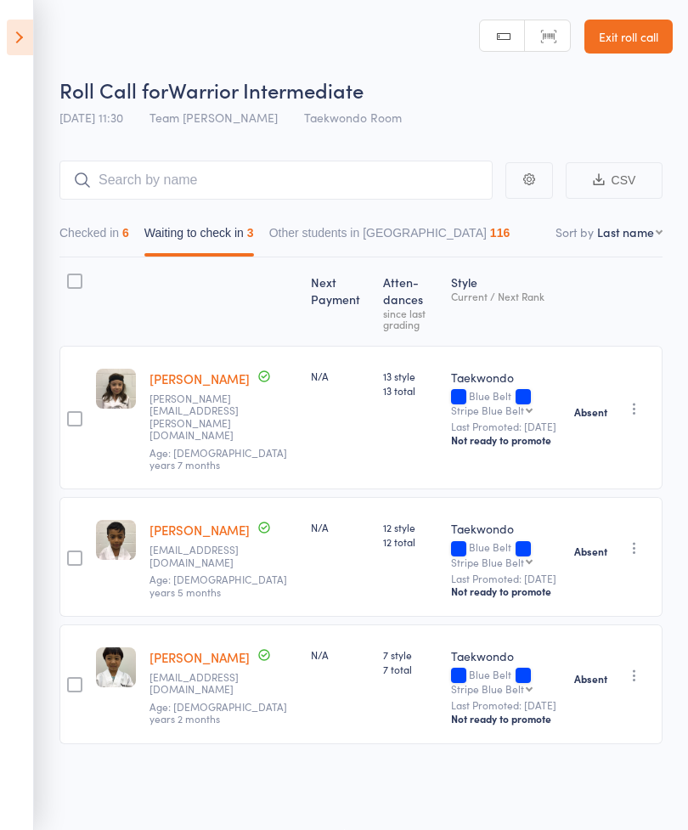
click at [9, 40] on icon at bounding box center [20, 38] width 26 height 36
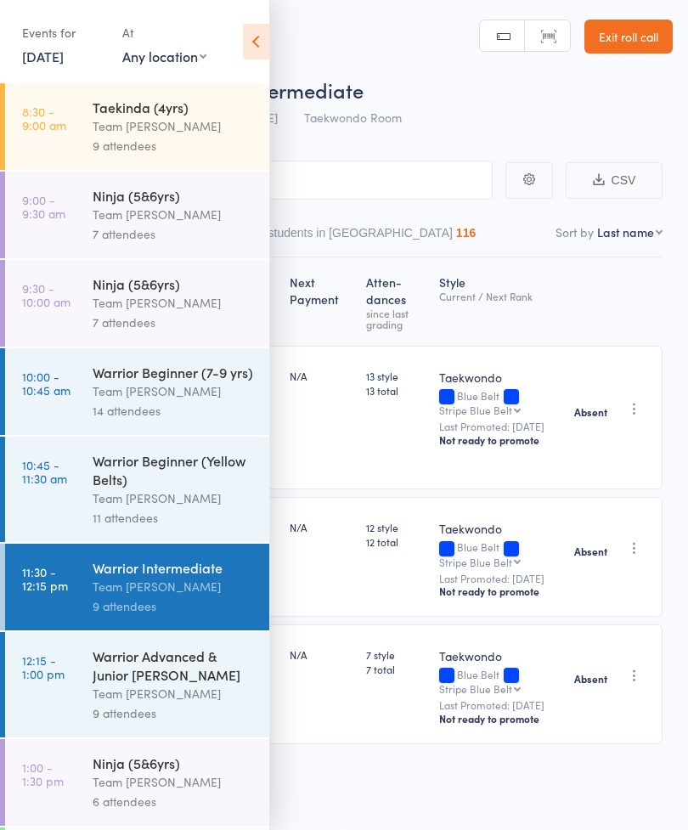
click at [165, 684] on div "Warrior Advanced & Junior [PERSON_NAME]" at bounding box center [174, 665] width 162 height 37
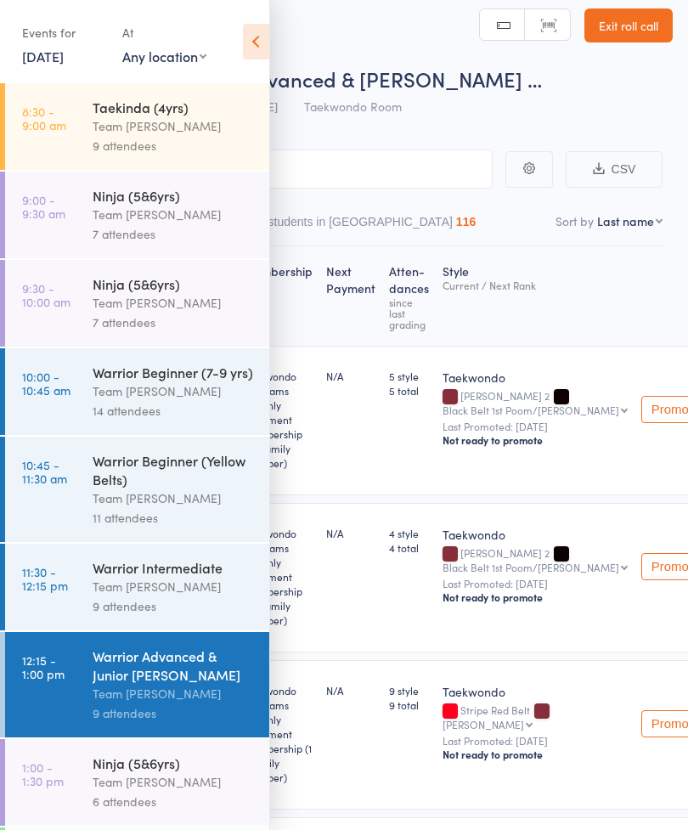
click at [268, 34] on icon at bounding box center [256, 42] width 26 height 36
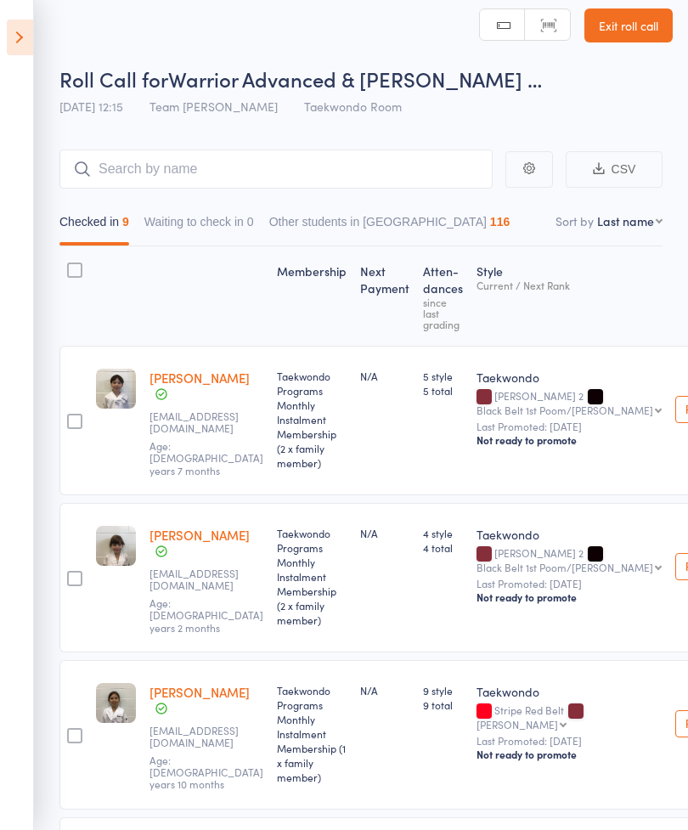
click at [24, 39] on icon at bounding box center [20, 38] width 26 height 36
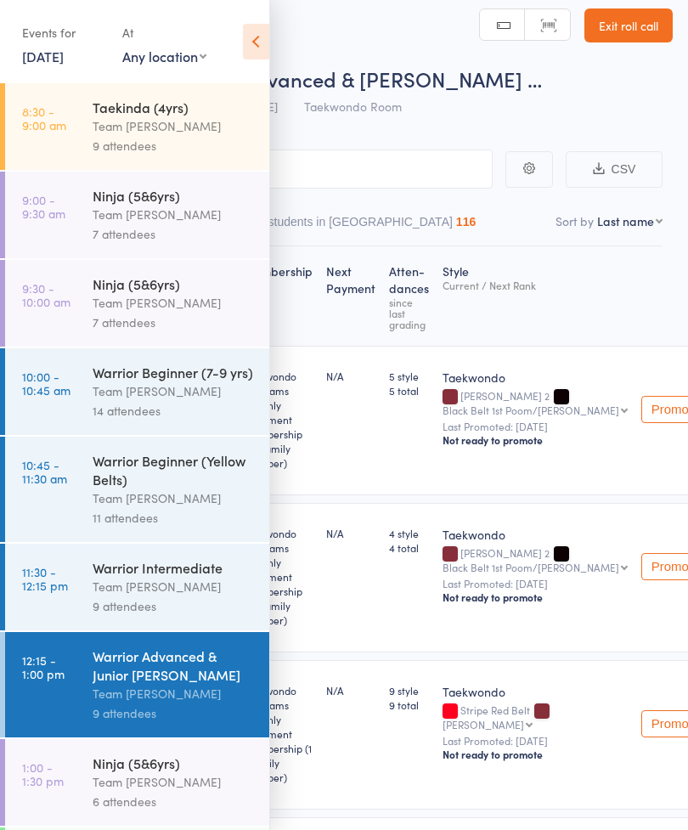
click at [252, 41] on icon at bounding box center [256, 42] width 26 height 36
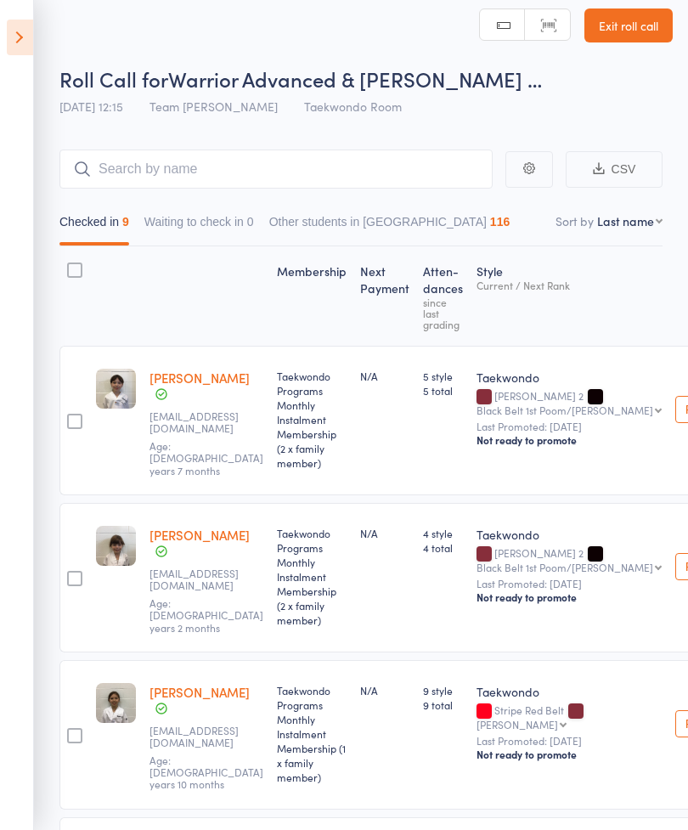
click at [0, 28] on aside "Events for [DATE] [DATE] [DATE] Sun Mon Tue Wed Thu Fri Sat 31 27 28 29 30 31 0…" at bounding box center [17, 415] width 34 height 830
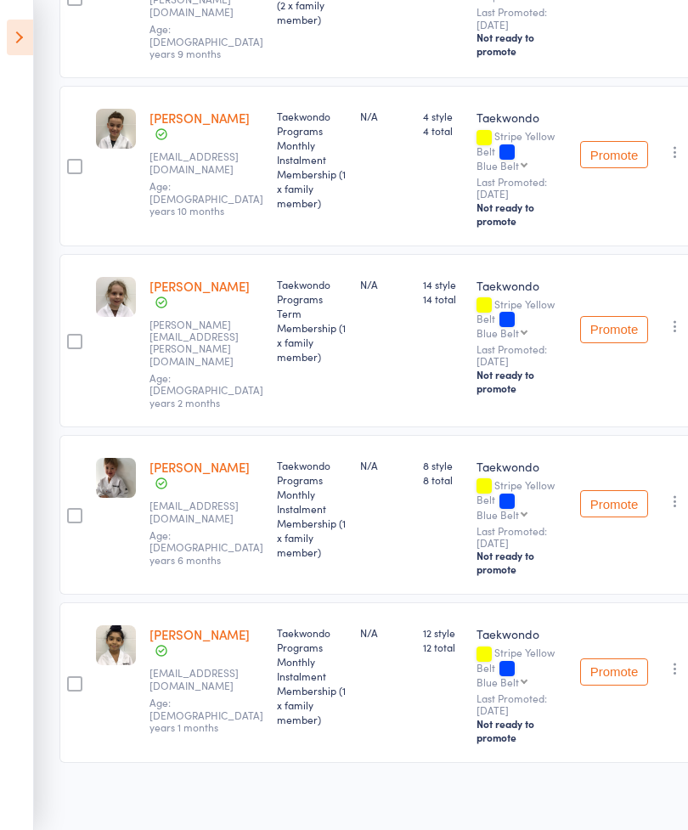
click at [19, 48] on icon at bounding box center [20, 38] width 26 height 36
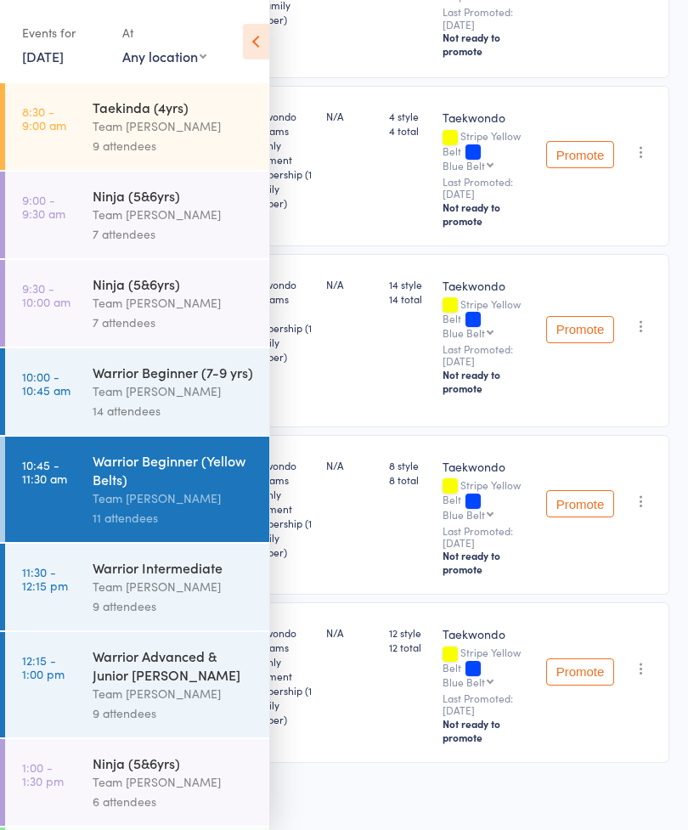
click at [109, 611] on div "9 attendees" at bounding box center [174, 606] width 162 height 20
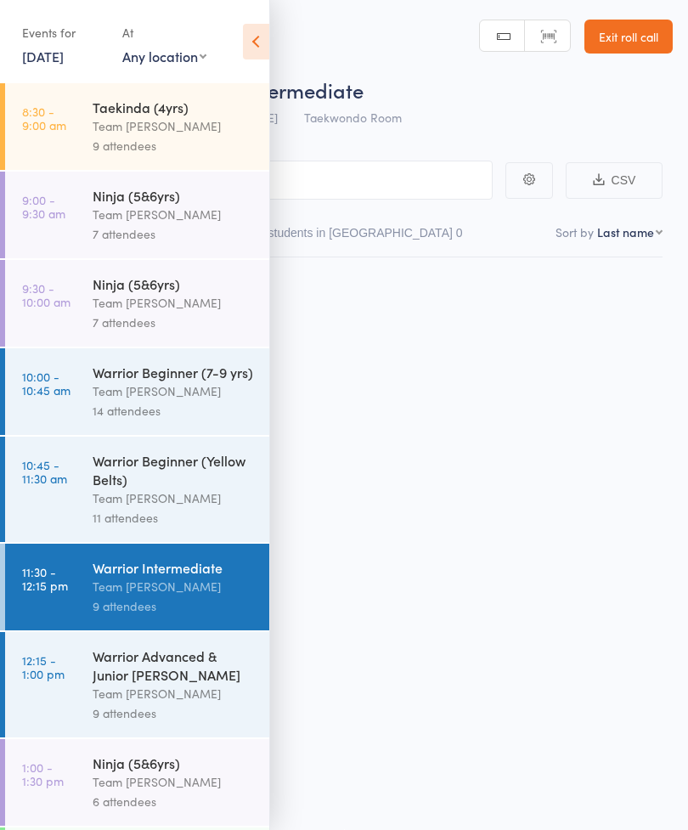
scroll to position [12, 0]
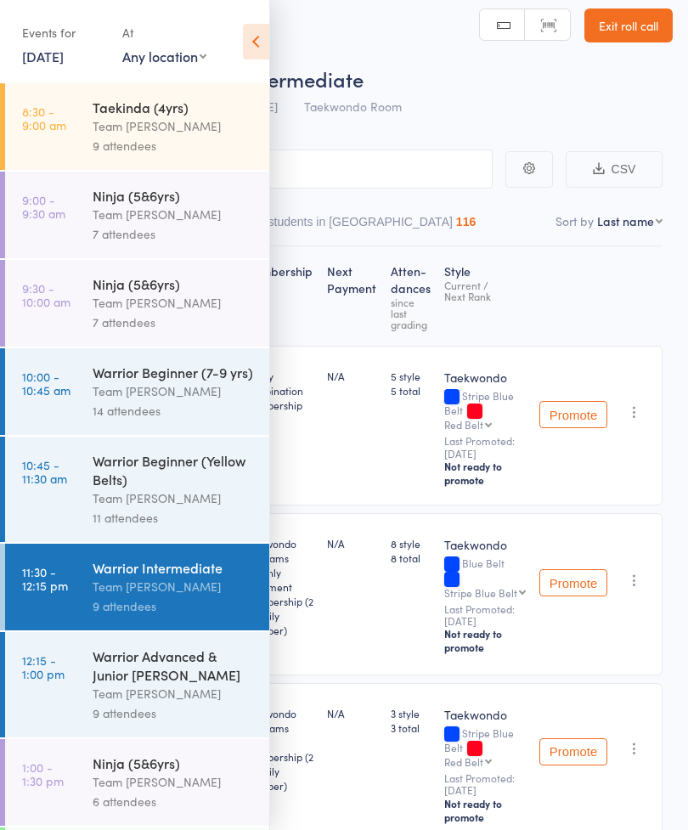
click at [245, 43] on icon at bounding box center [256, 42] width 26 height 36
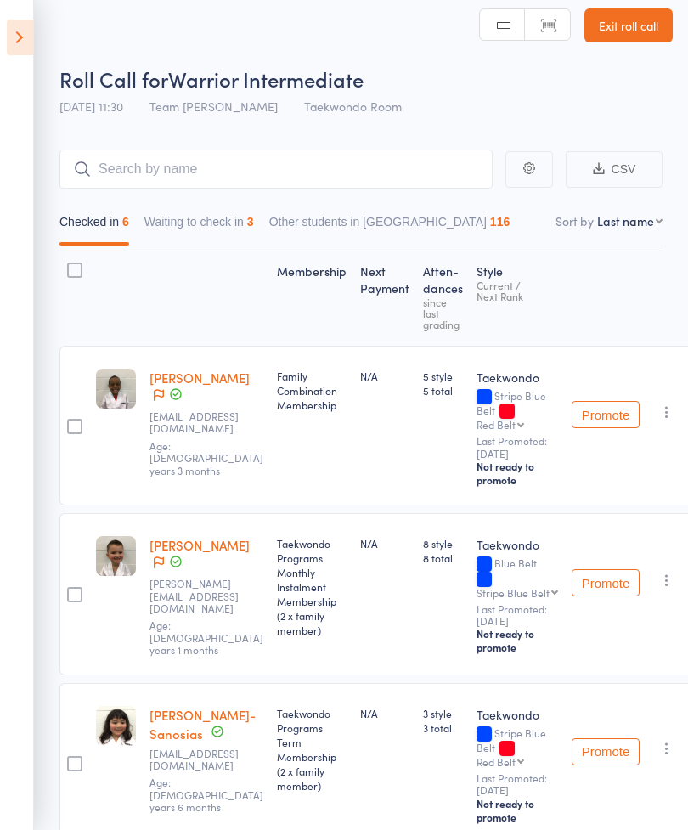
click at [9, 38] on icon at bounding box center [20, 38] width 26 height 36
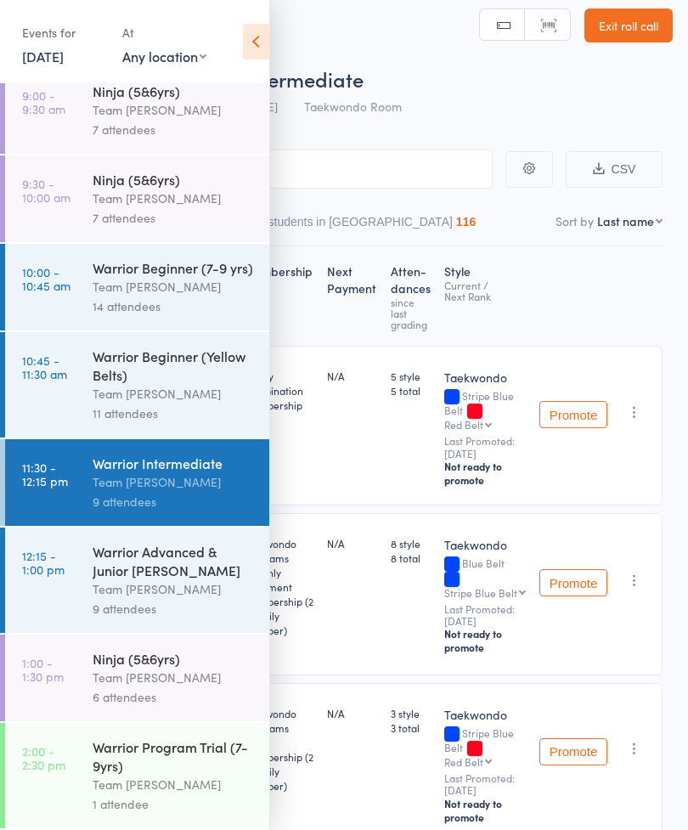
scroll to position [125, 0]
click at [169, 687] on div "6 attendees" at bounding box center [174, 697] width 162 height 20
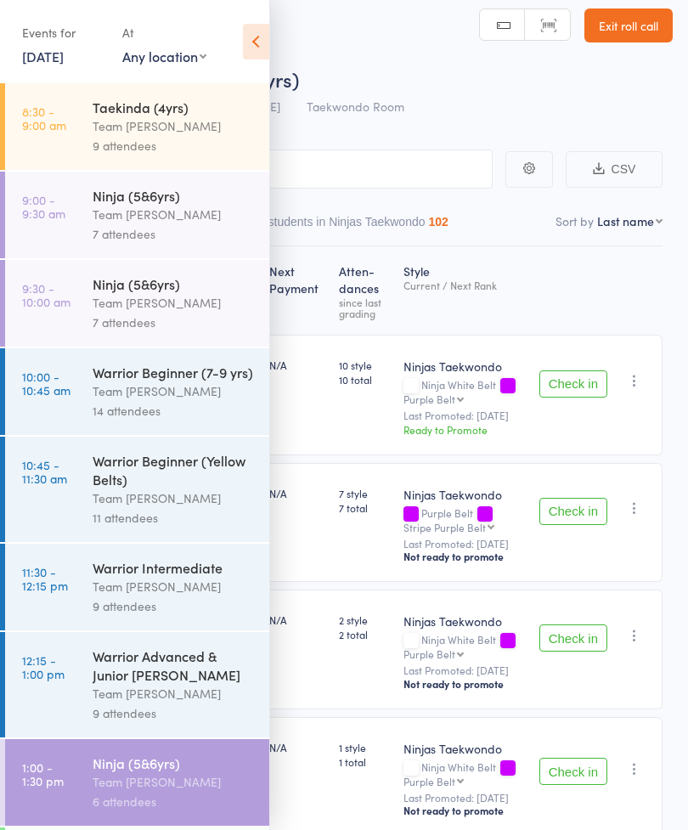
click at [256, 18] on div "Events for [DATE] [DATE] [DATE] Sun Mon Tue Wed Thu Fri Sat 31 27 28 29 30 31 0…" at bounding box center [134, 43] width 269 height 86
click at [250, 41] on icon at bounding box center [256, 42] width 26 height 36
